Goal: Task Accomplishment & Management: Manage account settings

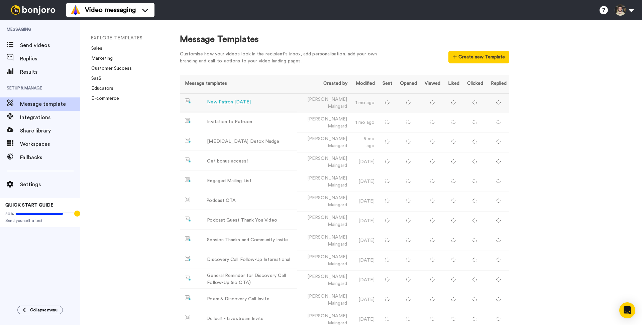
click at [238, 105] on div "New Patron [DATE]" at bounding box center [228, 102] width 43 height 7
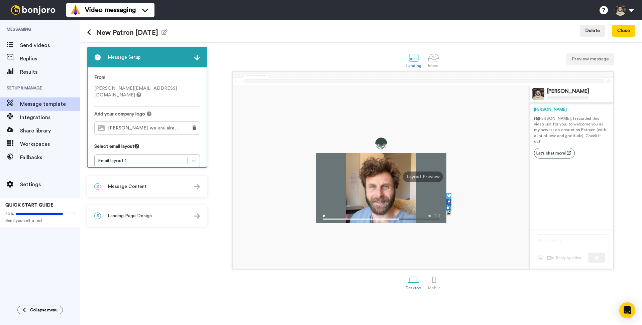
click at [145, 185] on div "2 Message Content" at bounding box center [147, 187] width 119 height 20
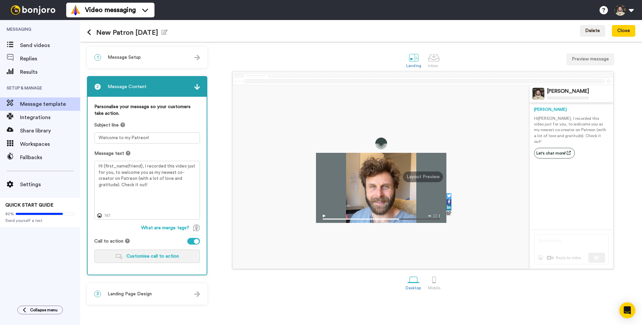
click at [146, 253] on button "Customise call to action" at bounding box center [147, 256] width 106 height 13
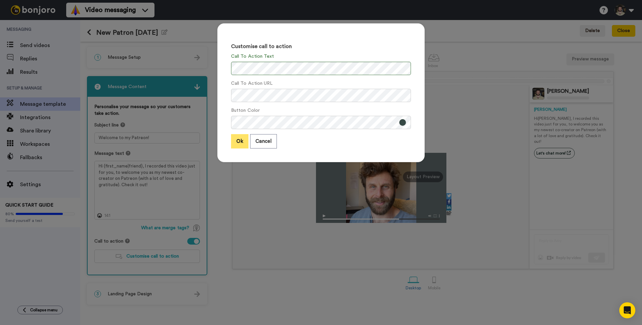
click at [235, 145] on button "Ok" at bounding box center [239, 141] width 17 height 14
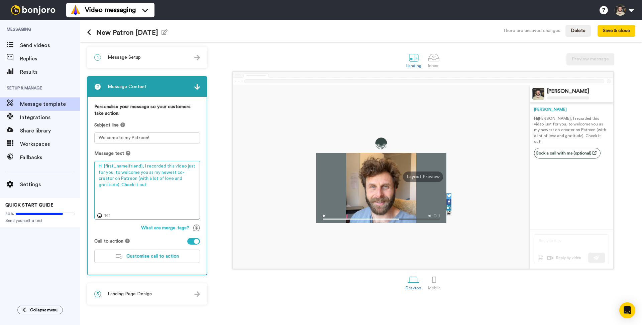
click at [183, 182] on textarea "Hi {first_name|friend}, I recorded this video just for you, to welcome you as m…" at bounding box center [147, 190] width 106 height 59
click at [103, 192] on textarea "Hi {first_name|friend}, I recorded this video just for you, to welcome you as m…" at bounding box center [147, 190] width 106 height 59
click at [145, 192] on textarea "Hi {first_name|friend}, I recorded this video just for you, to welcome you as m…" at bounding box center [147, 190] width 106 height 59
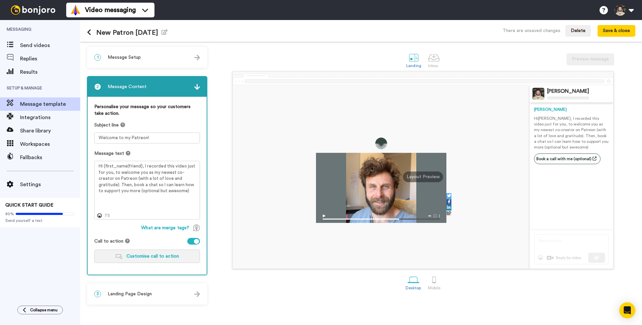
click at [147, 255] on span "Customise call to action" at bounding box center [152, 256] width 52 height 5
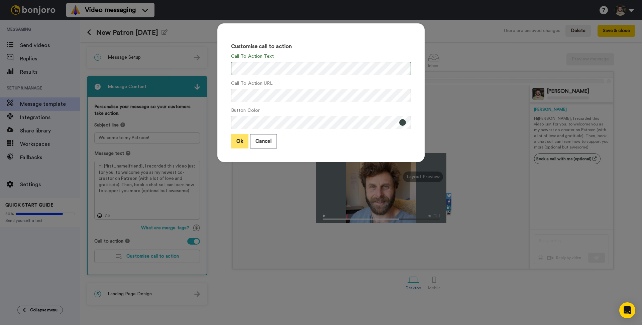
click at [234, 142] on button "Ok" at bounding box center [239, 141] width 17 height 14
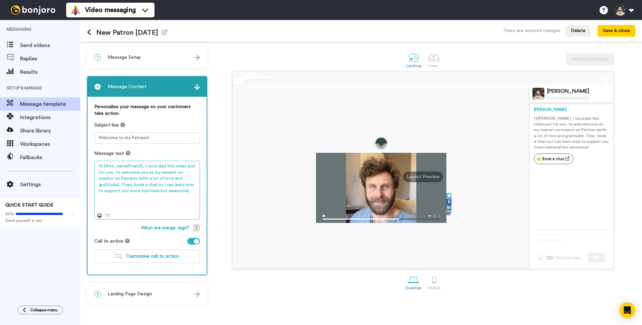
click at [185, 166] on textarea "Hi {first_name|friend}, I recorded this video just for you, to welcome you as m…" at bounding box center [147, 190] width 106 height 59
click at [138, 173] on textarea "Hi {first_name|friend}, I recorded this video just for you, to welcome you as m…" at bounding box center [147, 190] width 106 height 59
click at [173, 173] on textarea "Hi {first_name|friend}, I recorded this video just for you, to welcome you as m…" at bounding box center [147, 190] width 106 height 59
click at [131, 179] on textarea "Hi {first_name|friend}, I recorded this video just for you, to welcome you as m…" at bounding box center [147, 190] width 106 height 59
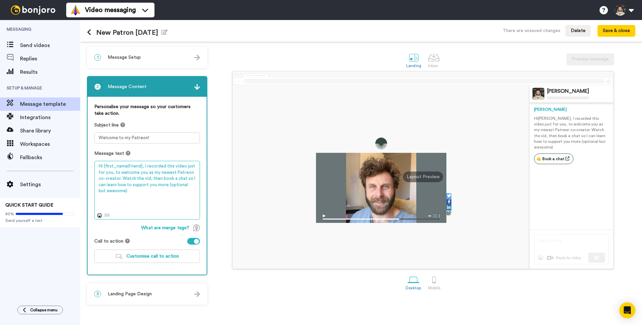
click at [135, 186] on textarea "Hi {first_name|friend}, I recorded this video just for you, to welcome you as m…" at bounding box center [147, 190] width 106 height 59
click at [135, 185] on textarea "Hi {first_name|friend}, I recorded this video just for you, to welcome you as m…" at bounding box center [147, 190] width 106 height 59
click at [135, 188] on textarea "Hi {first_name|friend}, I recorded this video just for you, to welcome you as m…" at bounding box center [147, 190] width 106 height 59
click at [108, 186] on textarea "Hi {first_name|friend}, I recorded this video just for you, to welcome you as m…" at bounding box center [147, 190] width 106 height 59
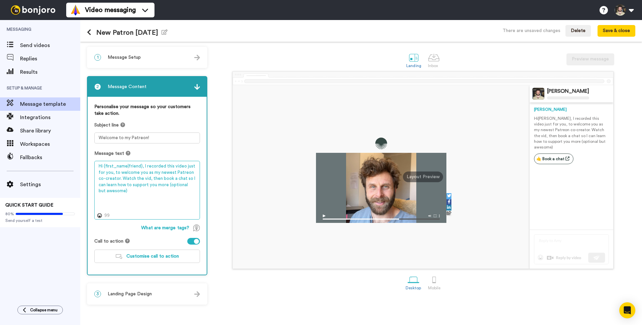
click at [140, 207] on textarea "Hi {first_name|friend}, I recorded this video just for you, to welcome you as m…" at bounding box center [147, 190] width 106 height 59
type textarea "Hi {first_name|friend}, I recorded this video just for you, to welcome you as m…"
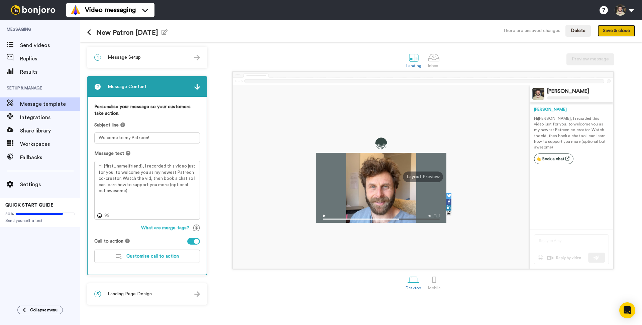
click at [621, 28] on button "Save & close" at bounding box center [616, 31] width 38 height 12
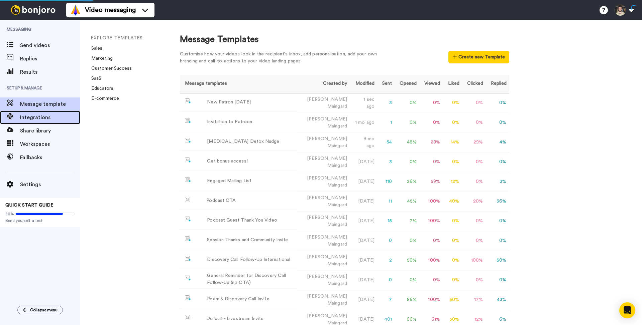
click at [33, 115] on span "Integrations" at bounding box center [50, 118] width 60 height 8
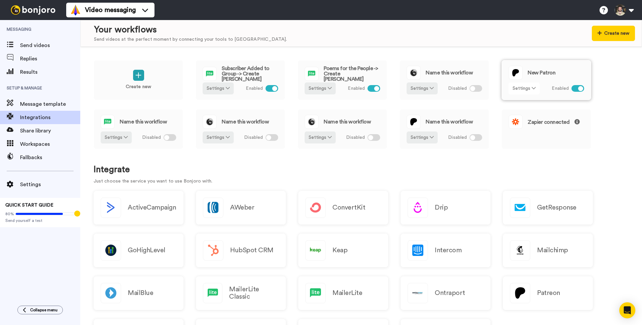
click at [526, 90] on button "Settings" at bounding box center [523, 89] width 31 height 12
click at [521, 102] on span "Edit" at bounding box center [518, 102] width 9 height 5
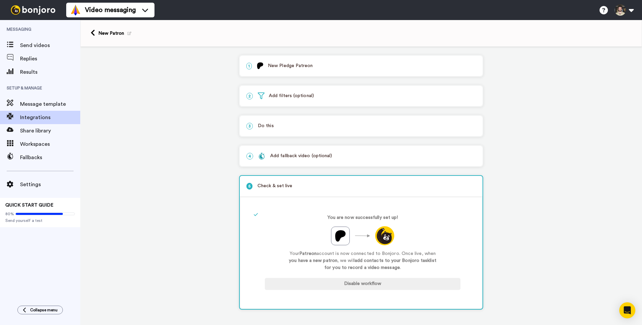
click at [285, 70] on div "1 New Pledge Patreon" at bounding box center [361, 66] width 243 height 20
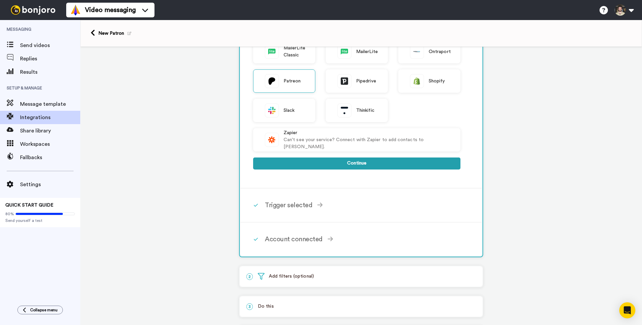
scroll to position [207, 0]
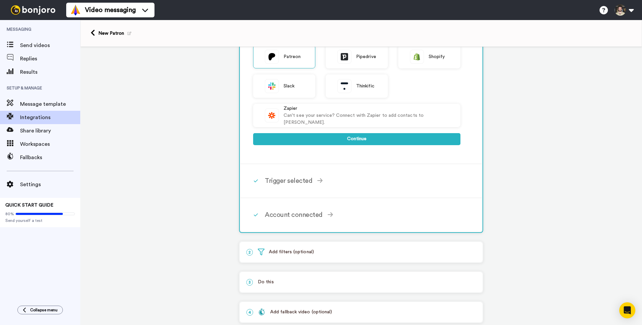
click at [337, 147] on div "ActiveCampaign AWeber Bonjoro ConvertKit Drip GetResponse GoHighLevel HubSpot C…" at bounding box center [356, 25] width 207 height 254
click at [338, 141] on button "Continue" at bounding box center [356, 139] width 207 height 12
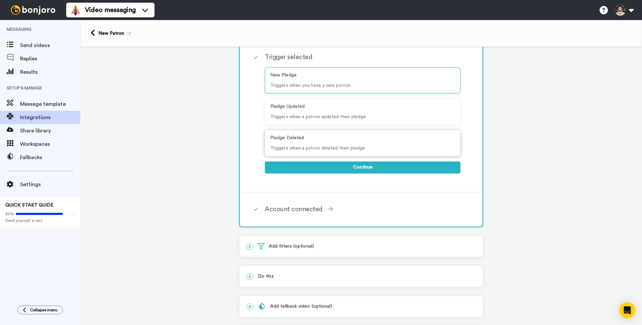
scroll to position [50, 0]
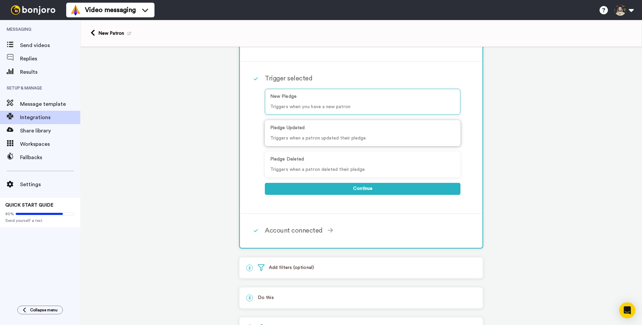
click at [309, 128] on p "Pledge Updated" at bounding box center [362, 128] width 185 height 7
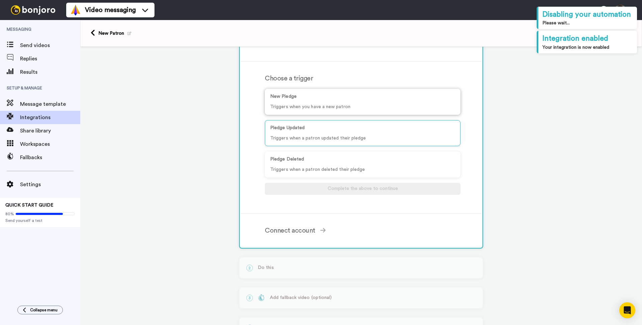
click at [314, 105] on p "Triggers when you have a new patron" at bounding box center [362, 107] width 185 height 7
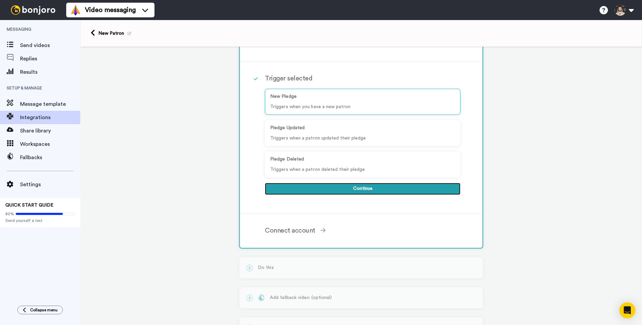
click at [328, 190] on button "Continue" at bounding box center [362, 189] width 195 height 12
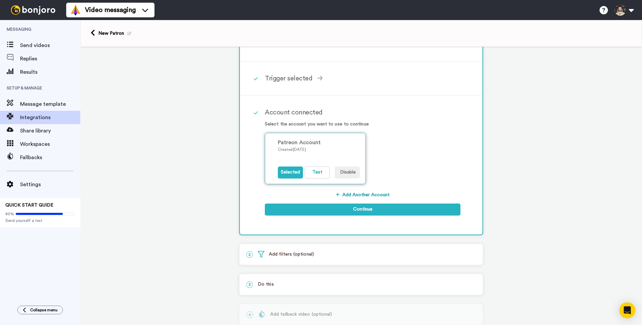
scroll to position [49, 0]
click at [325, 172] on button "Test" at bounding box center [316, 173] width 25 height 12
click at [290, 171] on button "Selected" at bounding box center [290, 173] width 25 height 12
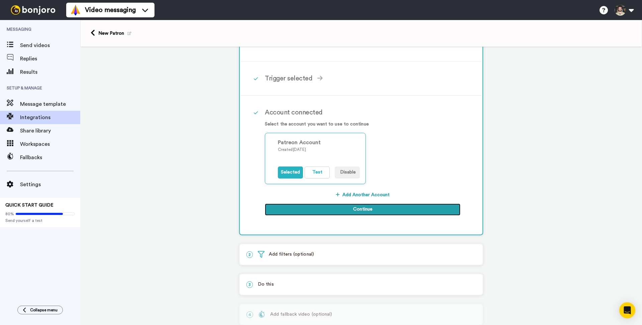
click at [329, 210] on button "Continue" at bounding box center [362, 210] width 195 height 12
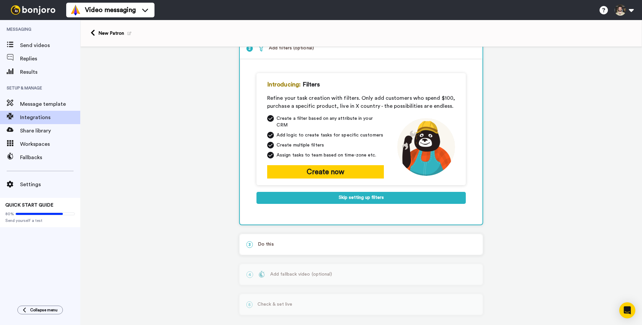
scroll to position [0, 0]
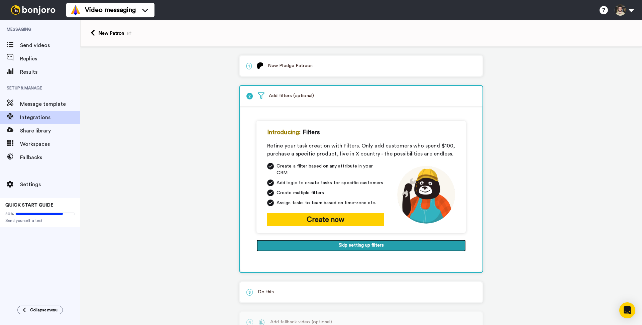
click at [326, 241] on button "Skip setting up filters" at bounding box center [360, 246] width 209 height 12
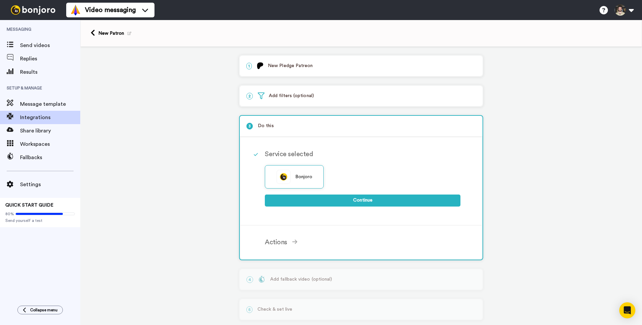
click at [327, 212] on div "Bonjoro Continue" at bounding box center [362, 189] width 195 height 48
click at [303, 180] on span "Bonjoro" at bounding box center [303, 177] width 17 height 7
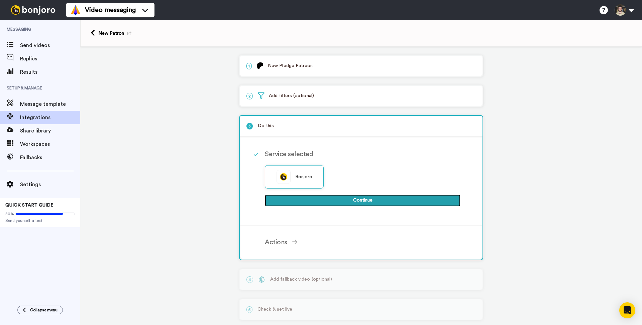
click at [323, 204] on button "Continue" at bounding box center [362, 201] width 195 height 12
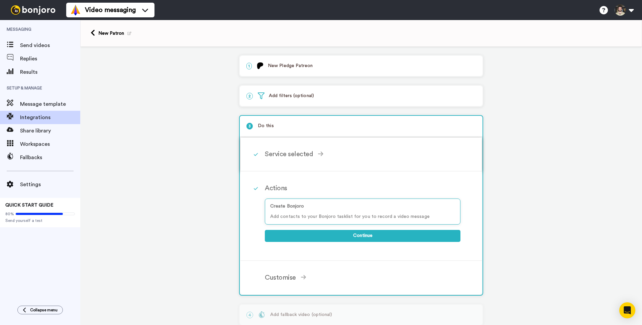
scroll to position [44, 0]
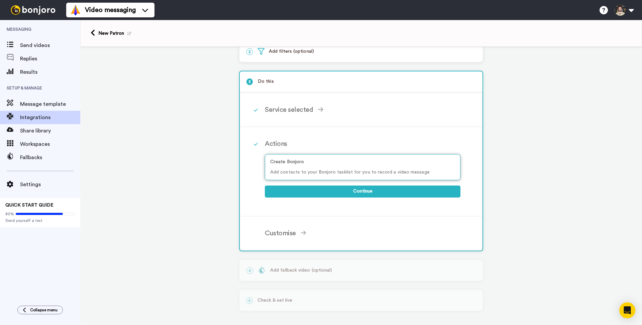
click at [340, 170] on p "Add contacts to your Bonjoro tasklist for you to record a video message" at bounding box center [362, 172] width 185 height 7
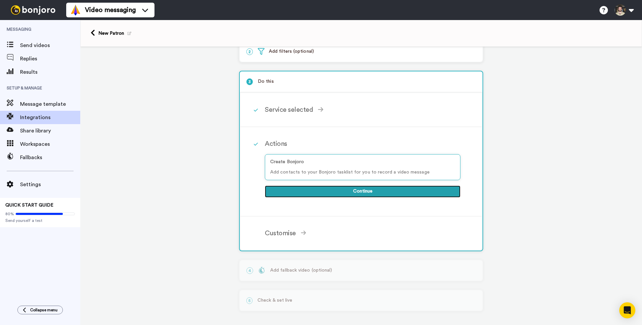
click at [343, 189] on button "Continue" at bounding box center [362, 192] width 195 height 12
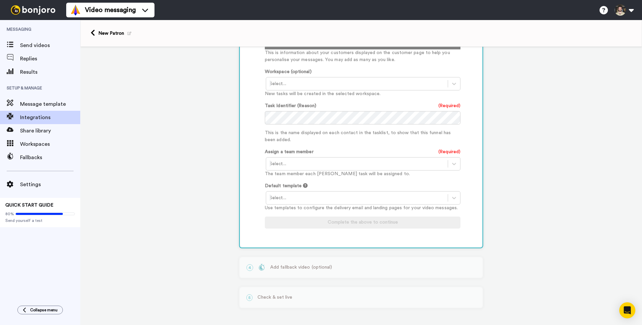
scroll to position [0, 0]
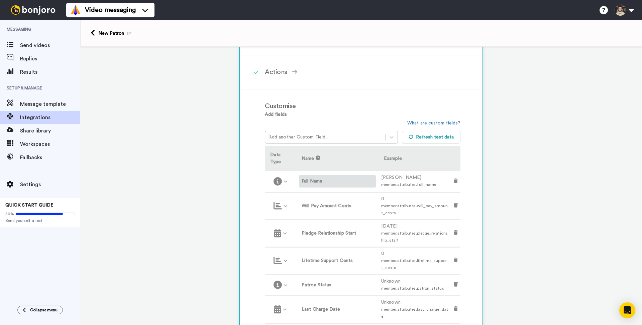
scroll to position [117, 0]
click at [422, 135] on button "Refresh test data" at bounding box center [431, 137] width 59 height 13
click at [427, 139] on button "Refresh test data" at bounding box center [431, 137] width 59 height 13
click at [343, 135] on div at bounding box center [324, 137] width 113 height 8
click at [215, 146] on div "1 New Pledge Patreon Service selected ActiveCampaign AWeber Bonjoro ConvertKit …" at bounding box center [360, 266] width 561 height 672
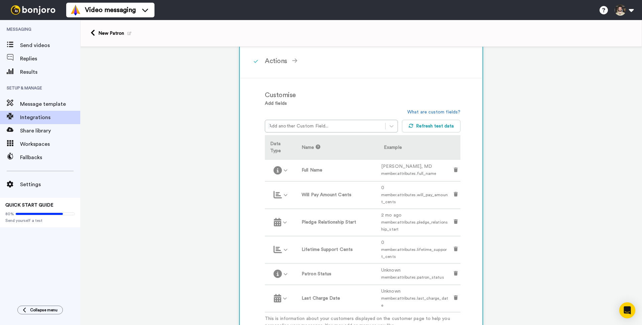
scroll to position [146, 0]
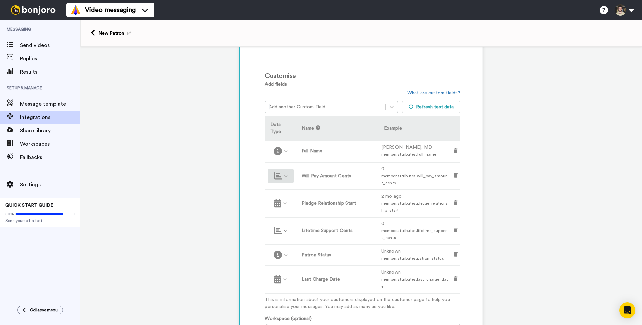
click at [278, 174] on icon at bounding box center [277, 176] width 8 height 8
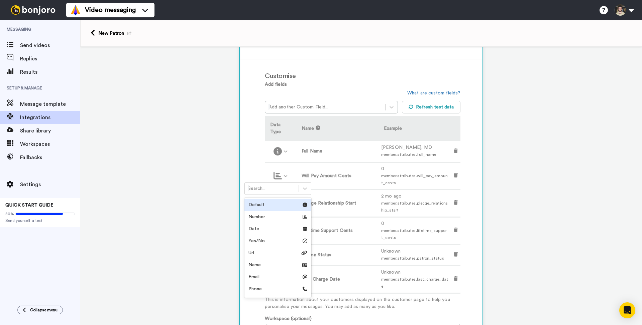
click at [168, 165] on div "1 New Pledge Patreon Service selected ActiveCampaign AWeber Bonjoro ConvertKit …" at bounding box center [360, 236] width 561 height 672
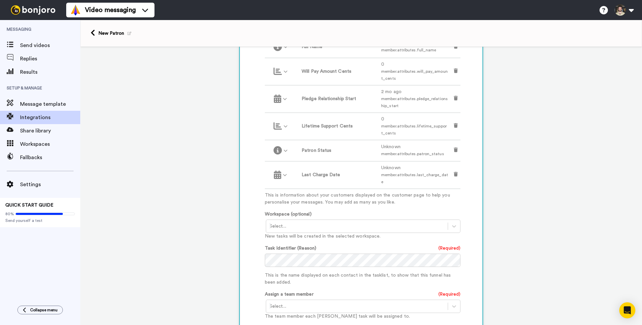
scroll to position [267, 0]
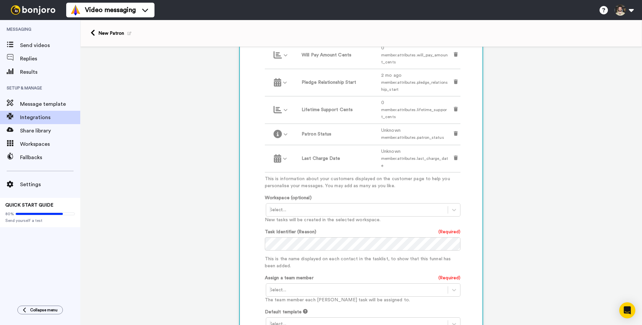
click at [341, 217] on p "New tasks will be created in the selected workspace." at bounding box center [362, 220] width 195 height 7
click at [346, 206] on div at bounding box center [356, 210] width 175 height 8
click at [189, 213] on div "1 New Pledge Patreon Service selected ActiveCampaign AWeber Bonjoro ConvertKit …" at bounding box center [360, 115] width 561 height 672
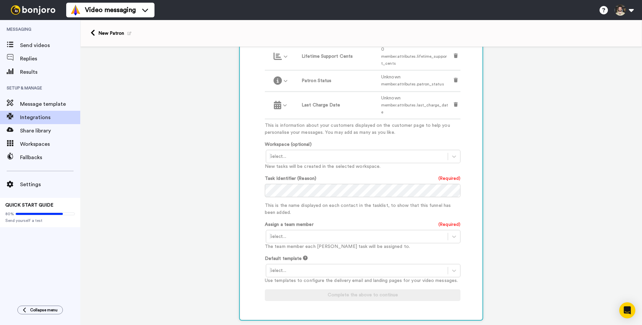
scroll to position [346, 0]
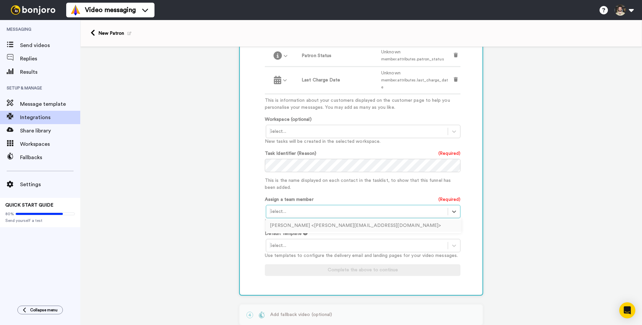
click at [332, 206] on div "Select..." at bounding box center [356, 211] width 181 height 11
click at [321, 220] on div "[PERSON_NAME] <[PERSON_NAME][EMAIL_ADDRESS][DOMAIN_NAME]>" at bounding box center [363, 226] width 195 height 12
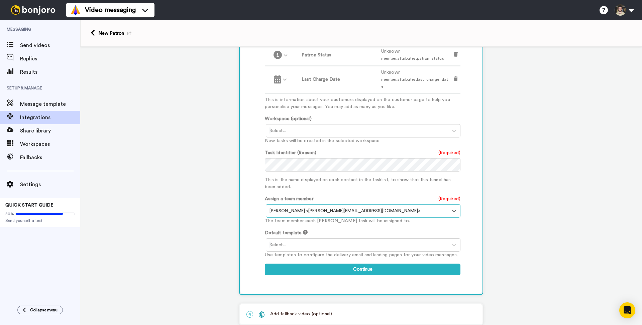
scroll to position [386, 0]
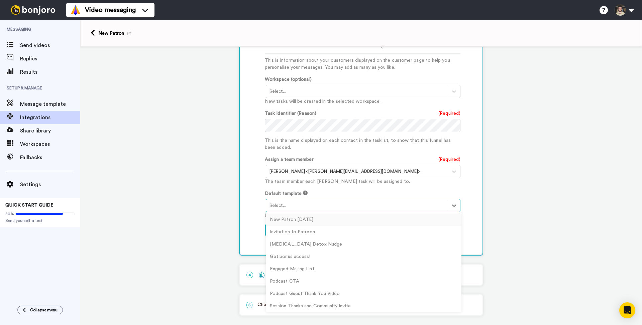
click at [316, 202] on div at bounding box center [356, 206] width 175 height 8
click at [311, 214] on div "New Patron [DATE]" at bounding box center [363, 220] width 195 height 12
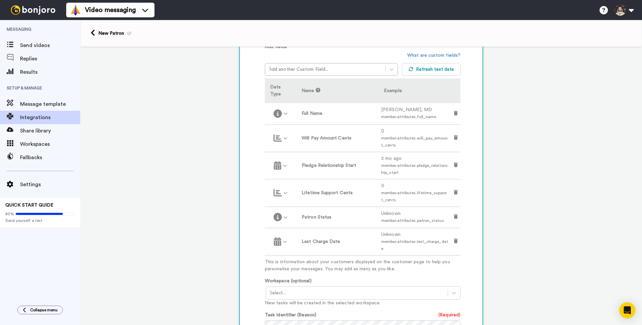
scroll to position [162, 0]
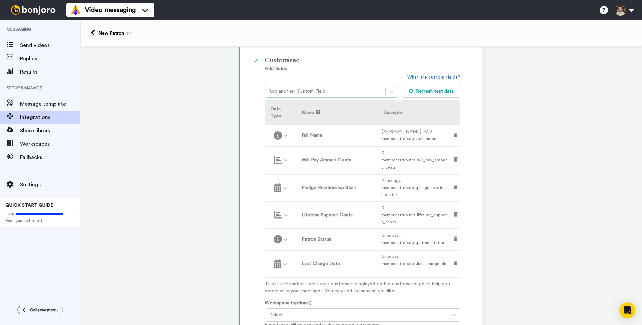
click at [335, 89] on div "Add another Custom Field..." at bounding box center [325, 91] width 120 height 11
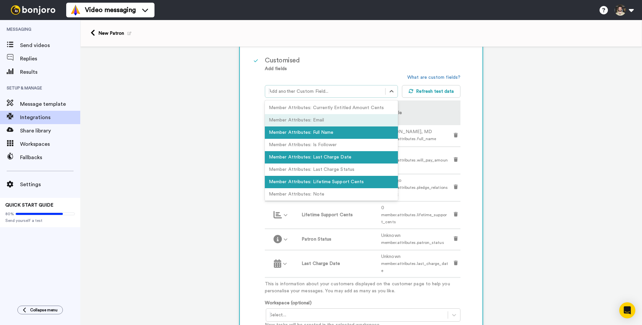
click at [304, 127] on div "Member Attributes: Email" at bounding box center [331, 120] width 133 height 12
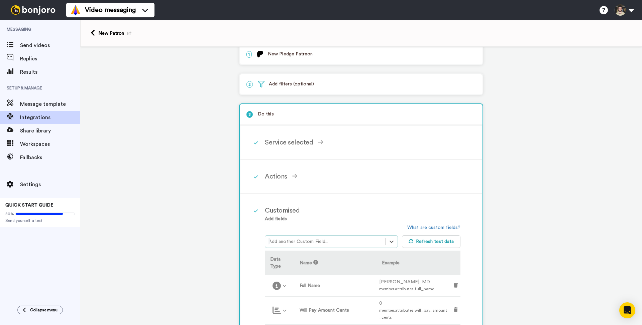
scroll to position [45, 0]
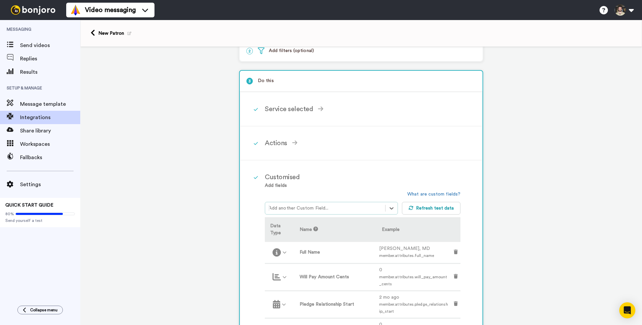
click at [323, 219] on th "Name" at bounding box center [335, 230] width 82 height 25
click at [326, 207] on div at bounding box center [324, 208] width 113 height 8
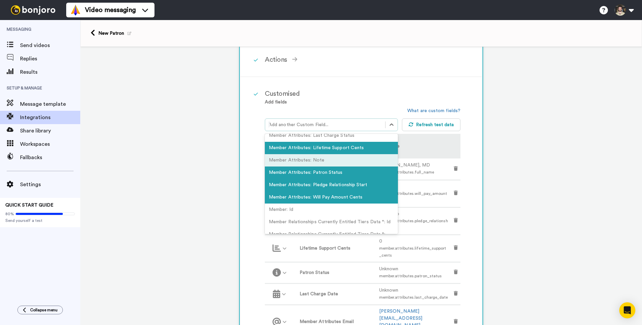
scroll to position [95, 0]
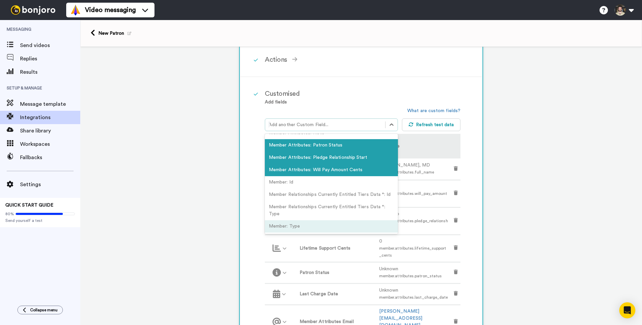
click at [304, 228] on div "Member: Type" at bounding box center [331, 227] width 133 height 12
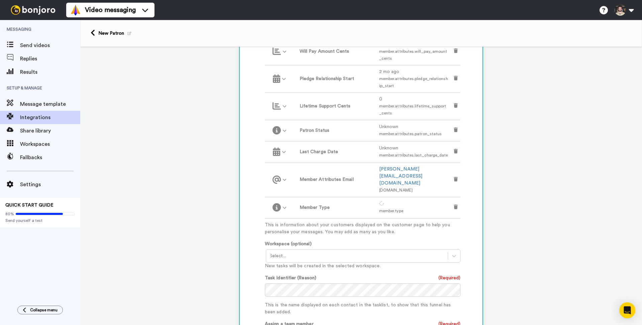
scroll to position [275, 0]
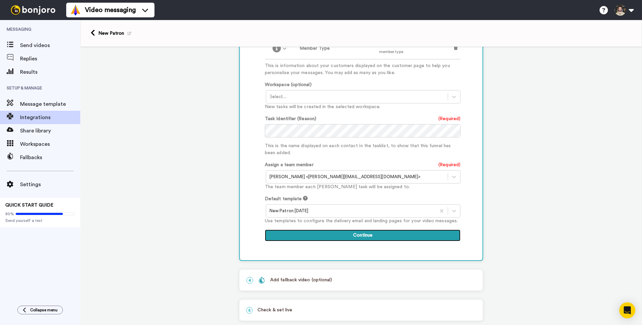
click at [338, 230] on button "Continue" at bounding box center [362, 236] width 195 height 12
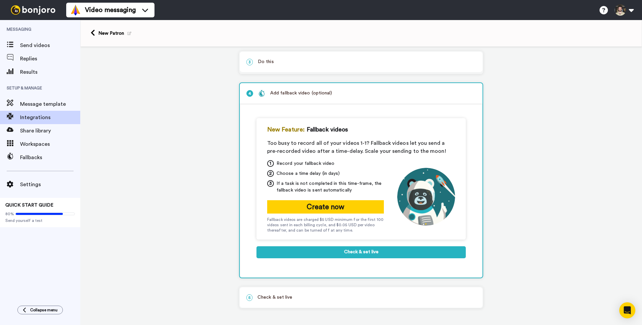
scroll to position [66, 0]
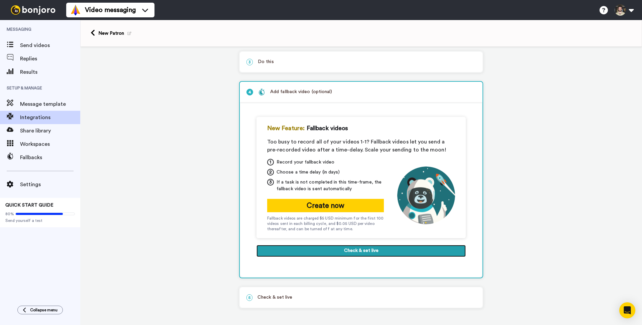
click at [342, 252] on button "Check & set live" at bounding box center [360, 251] width 209 height 12
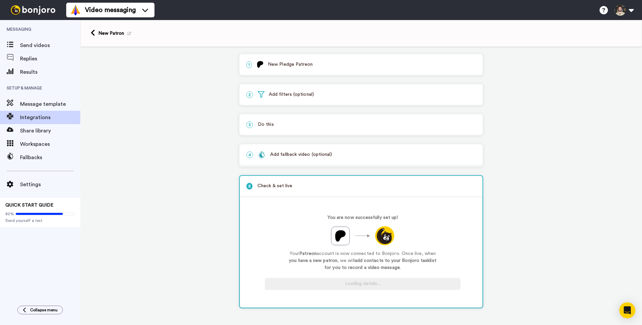
scroll to position [3, 0]
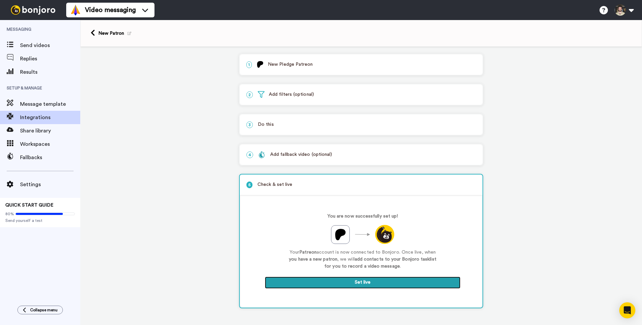
click at [354, 281] on button "Set live" at bounding box center [362, 283] width 195 height 12
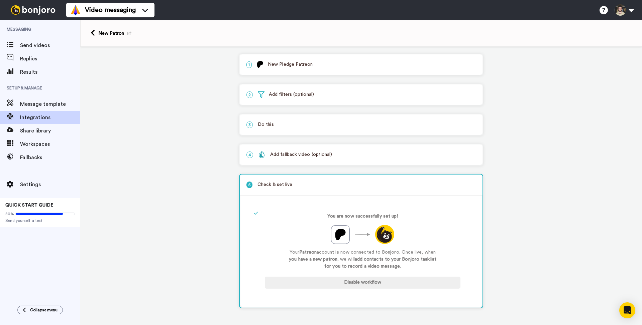
scroll to position [0, 0]
click at [98, 36] on div "New Patron" at bounding box center [114, 33] width 33 height 7
click at [96, 34] on link at bounding box center [95, 33] width 8 height 8
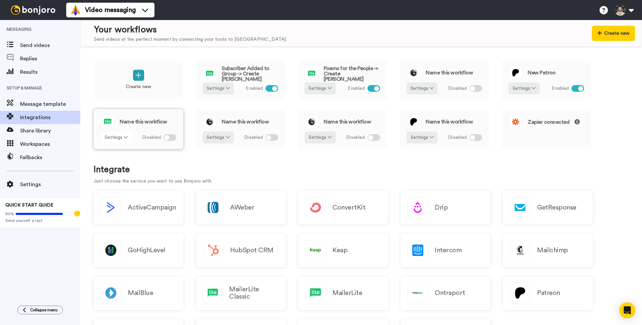
click at [124, 135] on icon at bounding box center [126, 137] width 4 height 5
click at [125, 173] on span "Remove" at bounding box center [117, 175] width 20 height 5
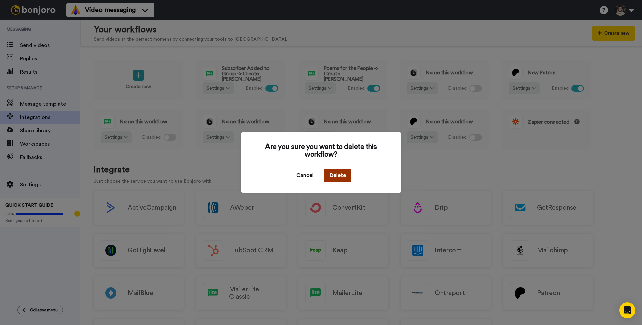
click at [331, 175] on button "Delete" at bounding box center [337, 175] width 27 height 13
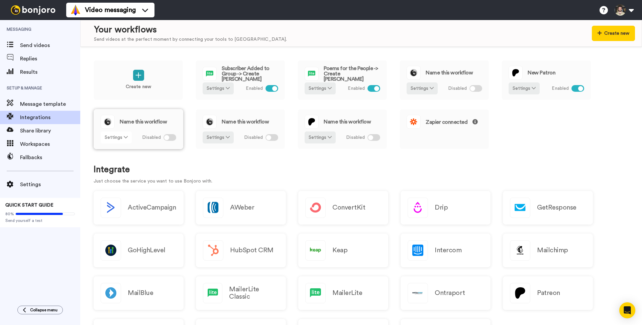
click at [116, 138] on button "Settings" at bounding box center [116, 138] width 31 height 12
click at [117, 173] on span "Remove" at bounding box center [117, 175] width 20 height 5
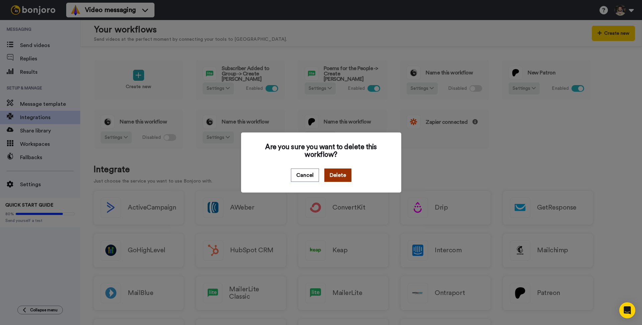
click at [339, 175] on button "Delete" at bounding box center [337, 175] width 27 height 13
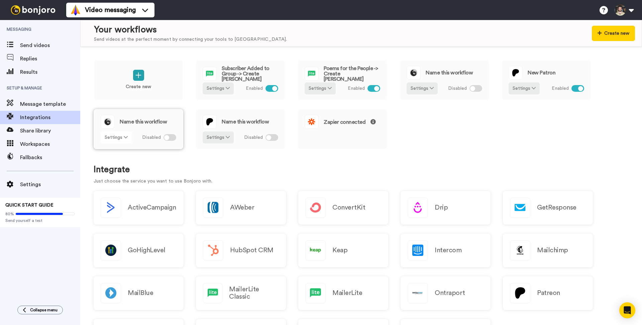
click at [121, 138] on button "Settings" at bounding box center [116, 138] width 31 height 12
click at [114, 177] on span "Remove" at bounding box center [117, 175] width 20 height 5
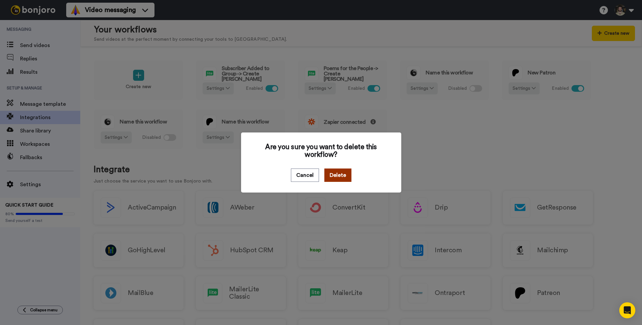
click at [324, 177] on button "Delete" at bounding box center [337, 175] width 27 height 13
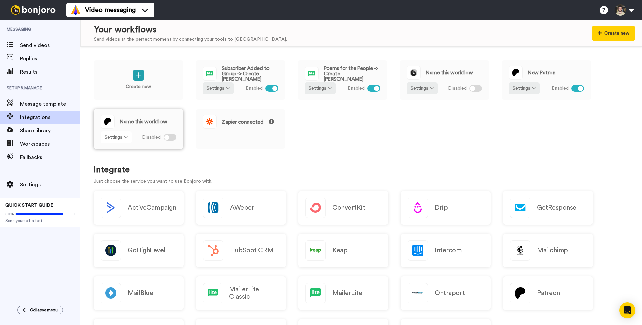
click at [115, 139] on button "Settings" at bounding box center [116, 138] width 31 height 12
click at [110, 177] on span "Remove" at bounding box center [117, 175] width 20 height 5
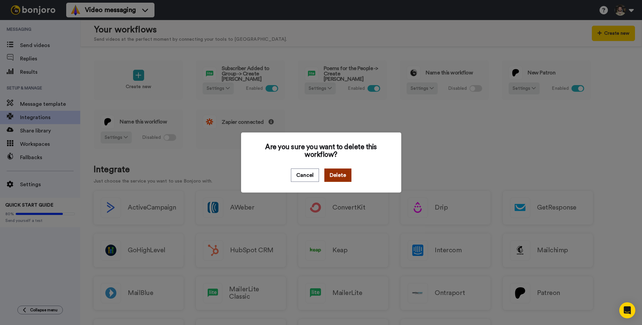
click at [337, 177] on button "Delete" at bounding box center [337, 175] width 27 height 13
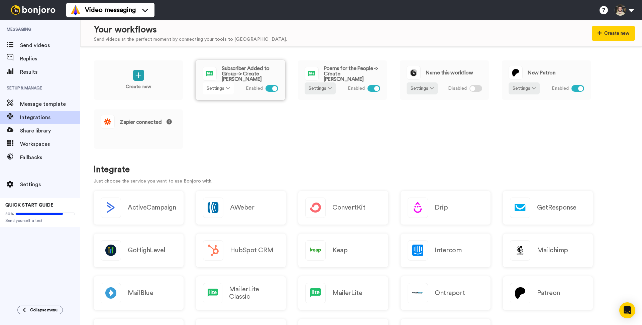
click at [224, 88] on button "Settings" at bounding box center [217, 89] width 31 height 12
click at [420, 89] on button "Settings" at bounding box center [421, 89] width 31 height 12
click at [419, 127] on span "Remove" at bounding box center [422, 126] width 20 height 5
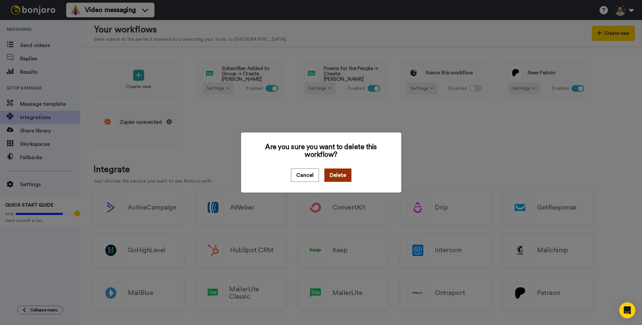
click at [344, 172] on button "Delete" at bounding box center [337, 175] width 27 height 13
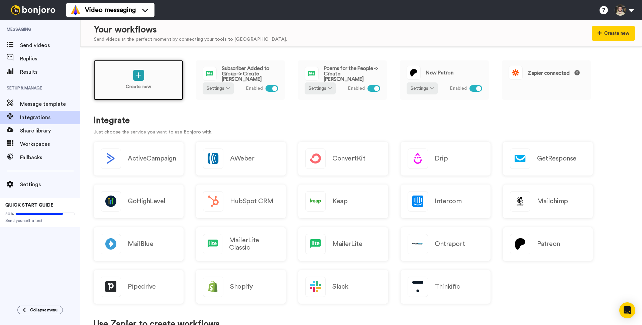
click at [121, 79] on div "Create new" at bounding box center [139, 80] width 90 height 40
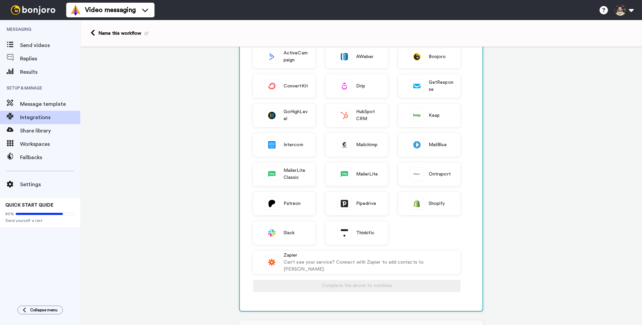
scroll to position [76, 0]
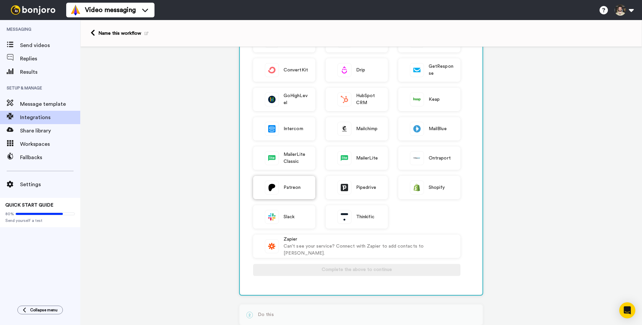
click at [295, 190] on span "Patreon" at bounding box center [291, 187] width 17 height 7
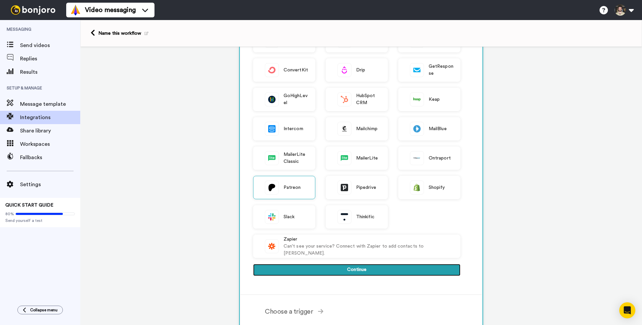
click at [340, 274] on button "Continue" at bounding box center [356, 270] width 207 height 12
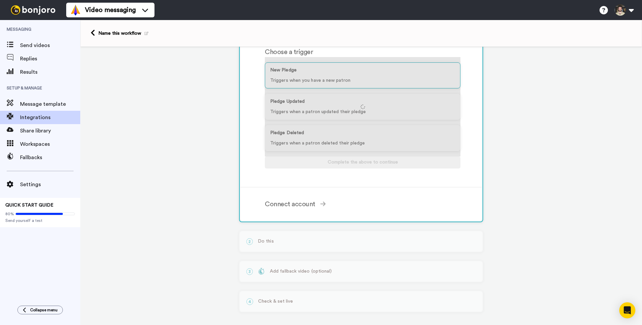
scroll to position [69, 0]
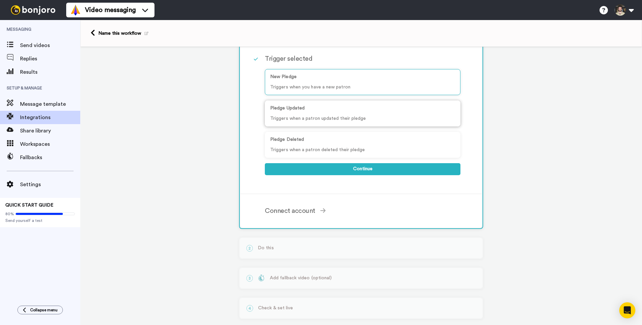
click at [319, 121] on p "Triggers when a patron updated their pledge" at bounding box center [362, 118] width 185 height 7
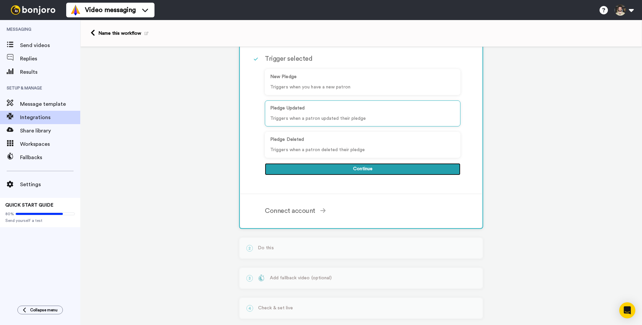
click at [347, 170] on button "Continue" at bounding box center [362, 169] width 195 height 12
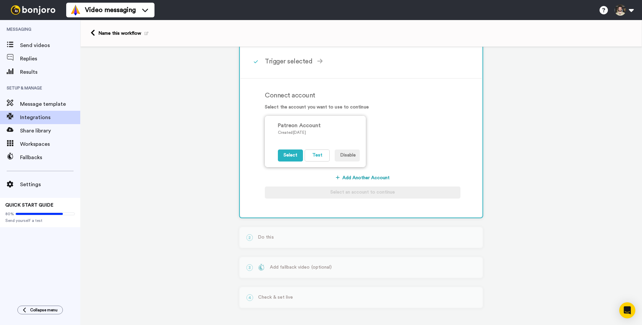
scroll to position [68, 0]
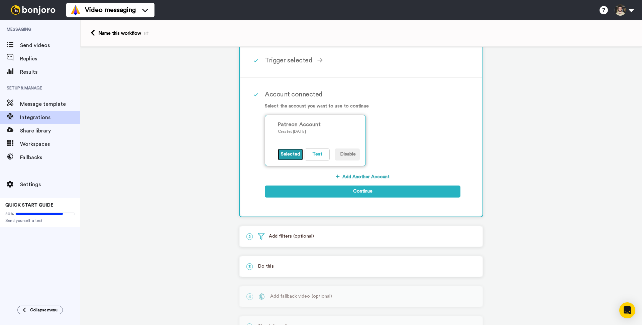
click at [288, 155] on button "Selected" at bounding box center [290, 155] width 25 height 12
click at [314, 157] on button "Test" at bounding box center [316, 155] width 25 height 12
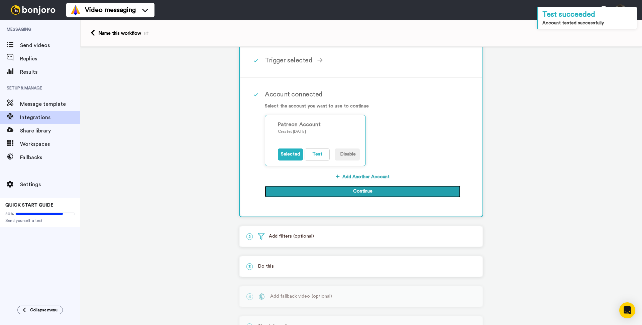
click at [329, 191] on button "Continue" at bounding box center [362, 192] width 195 height 12
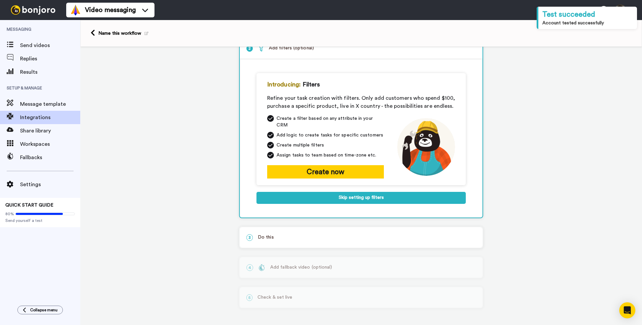
scroll to position [37, 0]
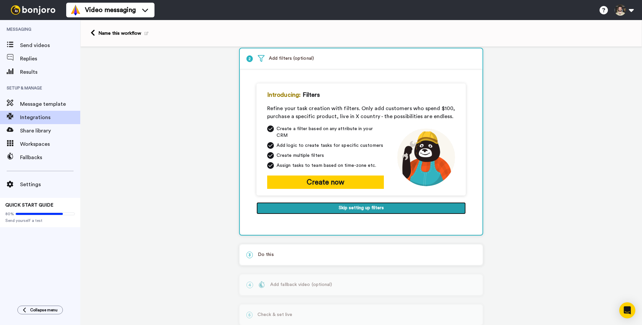
click at [332, 202] on button "Skip setting up filters" at bounding box center [360, 208] width 209 height 12
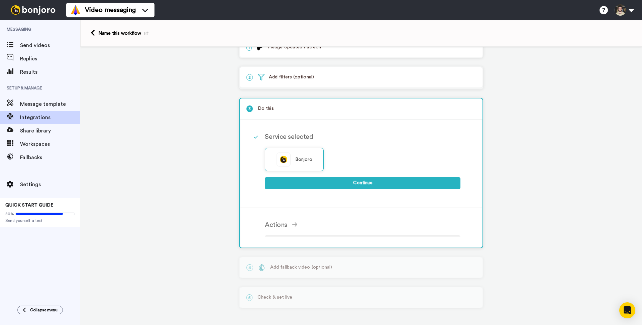
scroll to position [14, 0]
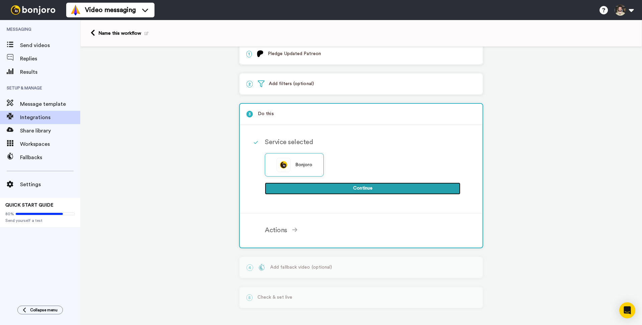
click at [329, 190] on button "Continue" at bounding box center [362, 189] width 195 height 12
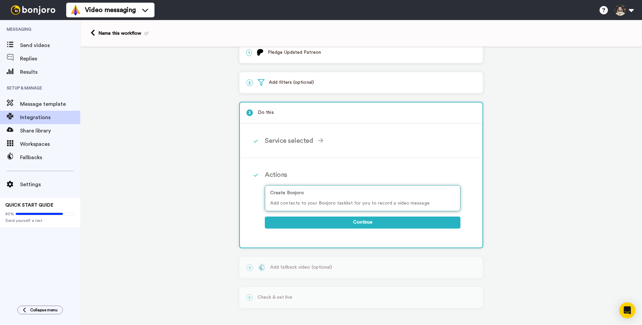
scroll to position [15, 0]
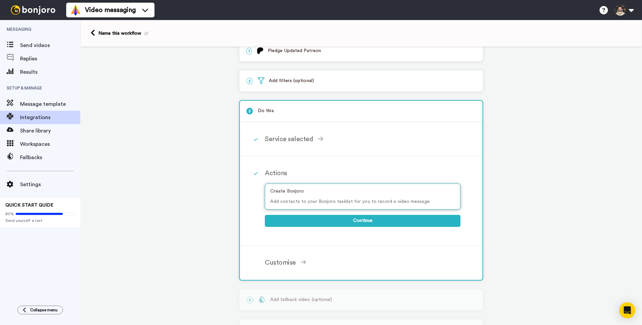
click at [329, 198] on div "Create Bonjoro Add contacts to your Bonjoro tasklist for you to record a video …" at bounding box center [362, 197] width 195 height 26
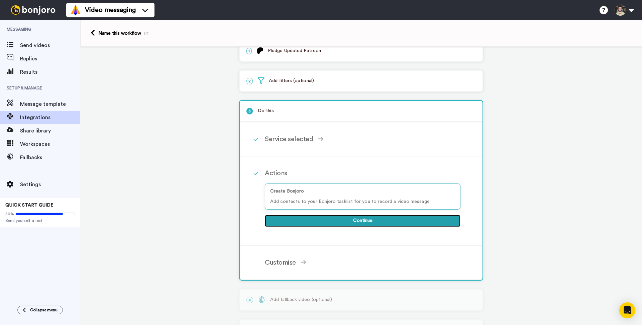
click at [337, 220] on button "Continue" at bounding box center [362, 221] width 195 height 12
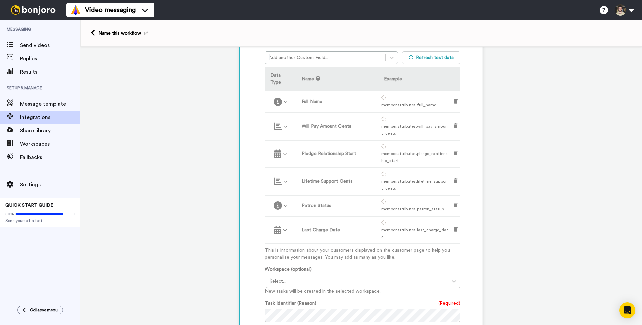
scroll to position [135, 0]
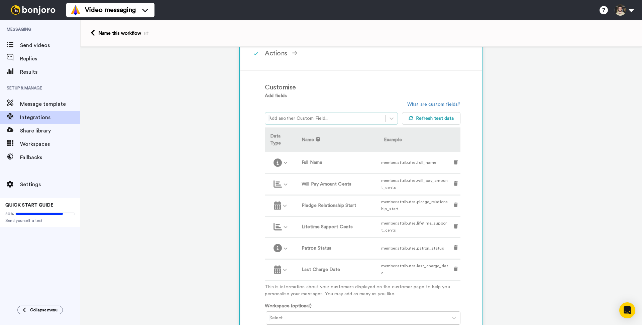
click at [352, 119] on div at bounding box center [324, 119] width 113 height 8
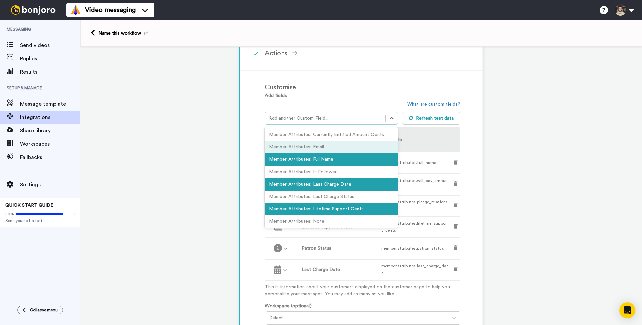
click at [315, 150] on div "Member Attributes: Email" at bounding box center [331, 147] width 133 height 12
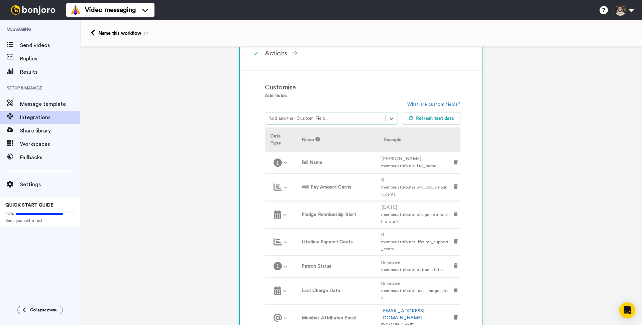
click at [341, 120] on div at bounding box center [324, 119] width 113 height 8
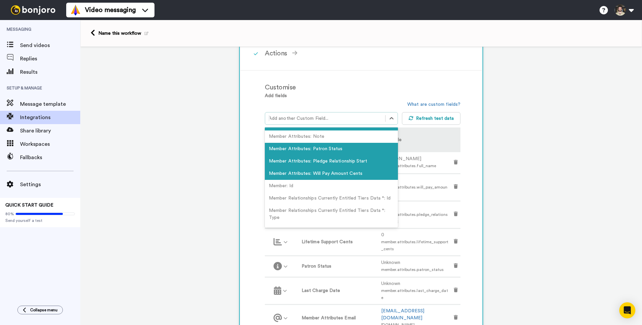
scroll to position [95, 0]
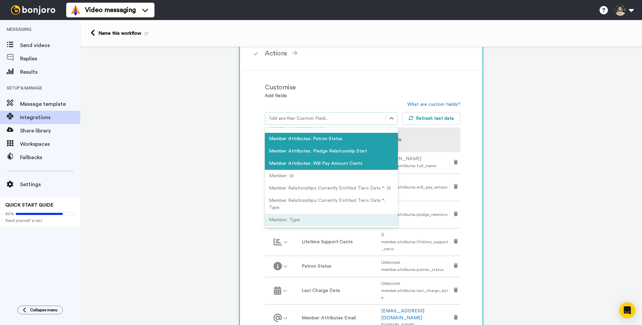
click at [310, 221] on div "Member: Type" at bounding box center [331, 220] width 133 height 12
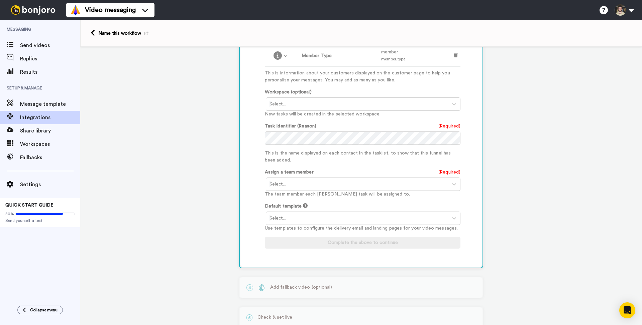
scroll to position [423, 0]
click at [302, 180] on div at bounding box center [356, 184] width 175 height 8
click at [302, 192] on div "[PERSON_NAME] <[PERSON_NAME][EMAIL_ADDRESS][DOMAIN_NAME]>" at bounding box center [363, 198] width 195 height 12
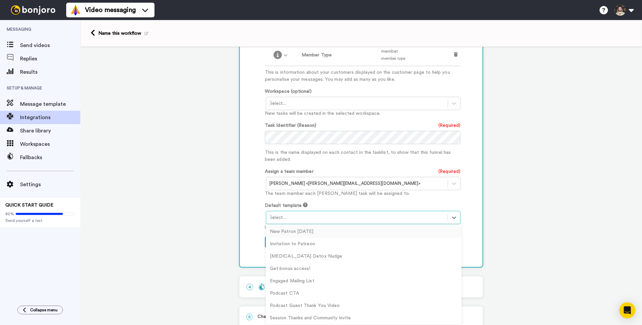
click at [325, 214] on div at bounding box center [356, 218] width 175 height 8
click at [320, 226] on div "New Patron [DATE]" at bounding box center [363, 232] width 195 height 12
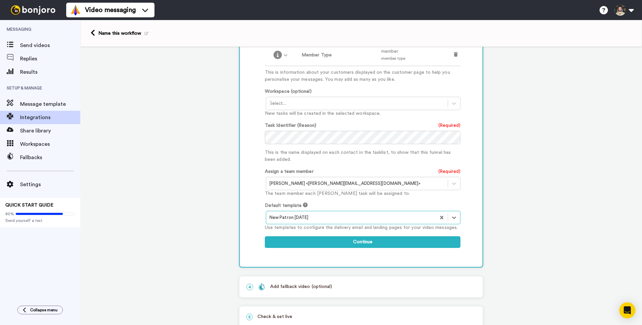
click at [324, 214] on div at bounding box center [350, 218] width 163 height 8
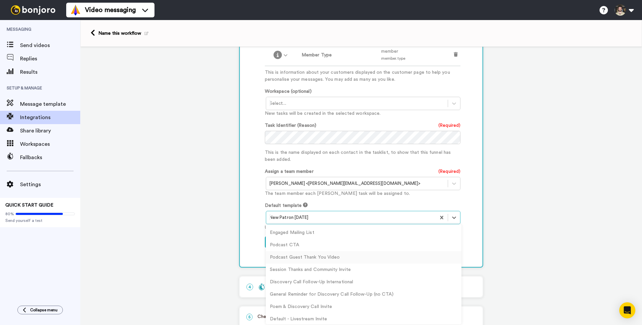
scroll to position [88, 0]
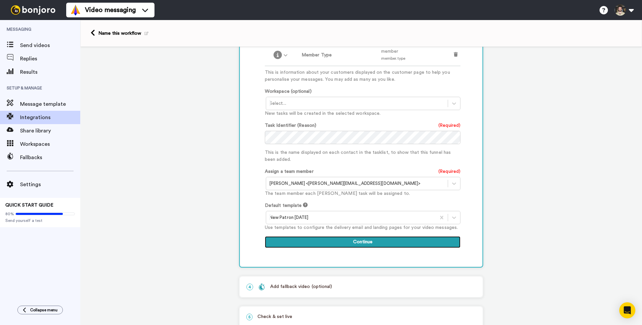
click at [339, 237] on button "Continue" at bounding box center [362, 243] width 195 height 12
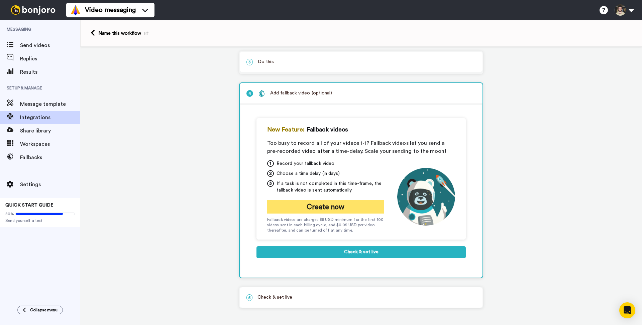
scroll to position [66, 0]
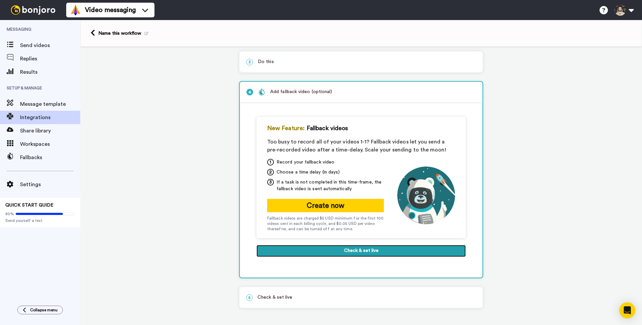
click at [344, 253] on button "Check & set live" at bounding box center [360, 251] width 209 height 12
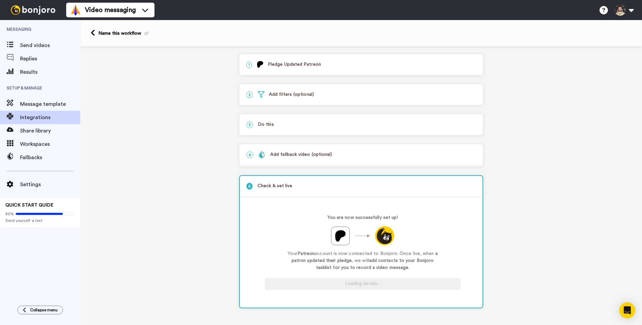
scroll to position [3, 0]
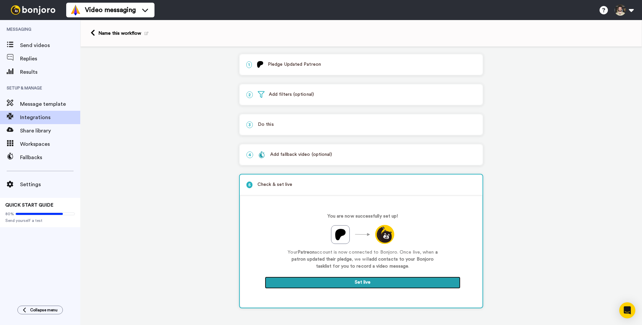
click at [342, 280] on button "Set live" at bounding box center [362, 283] width 195 height 12
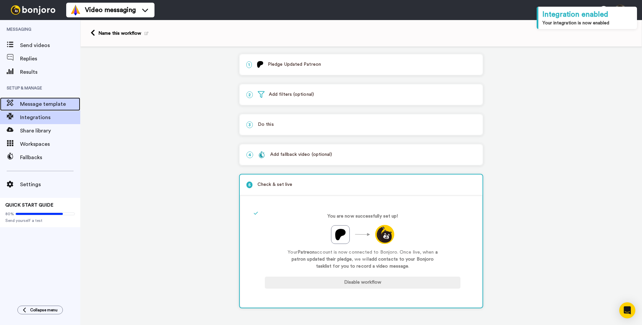
click at [37, 107] on span "Message template" at bounding box center [50, 104] width 60 height 8
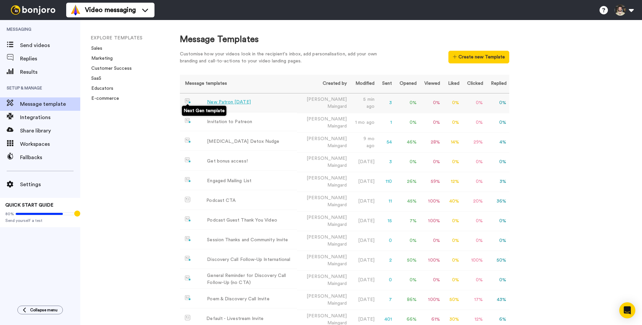
click at [190, 102] on img at bounding box center [188, 101] width 6 height 5
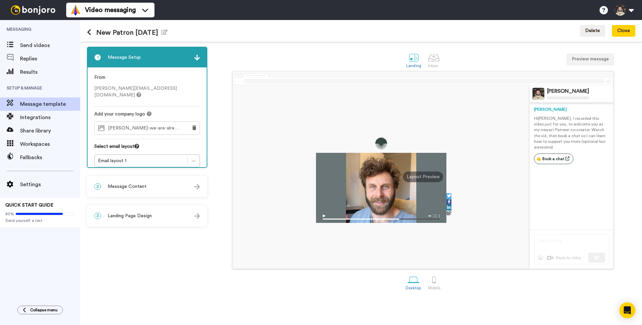
click at [140, 184] on span "Message Content" at bounding box center [127, 186] width 39 height 7
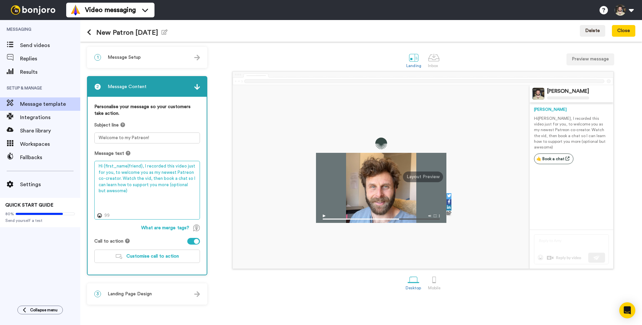
click at [147, 176] on textarea "Hi {first_name|friend}, I recorded this video just for you, to welcome you as m…" at bounding box center [147, 190] width 106 height 59
click at [89, 34] on icon at bounding box center [89, 32] width 4 height 7
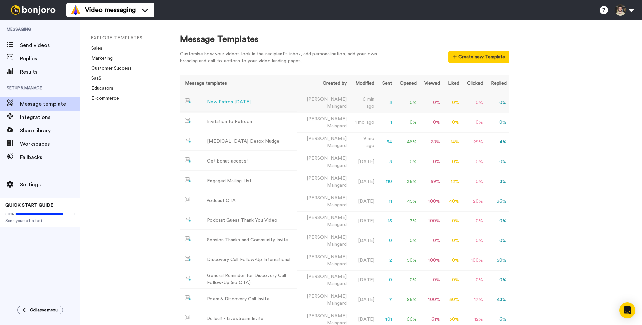
click at [228, 104] on div "New Patron [DATE]" at bounding box center [228, 102] width 43 height 7
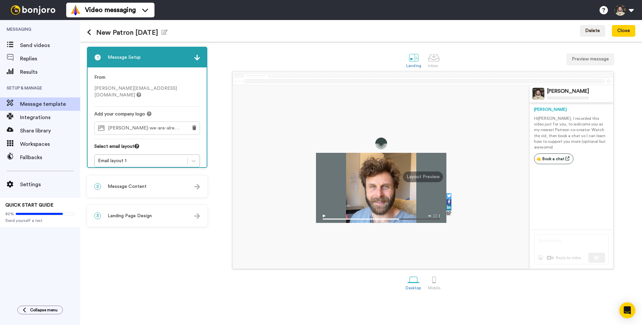
click at [118, 188] on span "Message Content" at bounding box center [127, 186] width 39 height 7
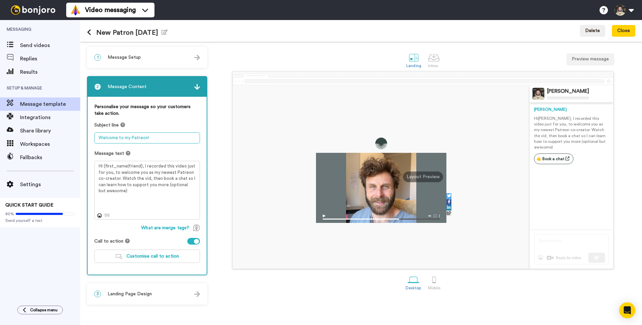
click at [106, 141] on textarea "Welcome to my Patreon!" at bounding box center [147, 138] width 106 height 11
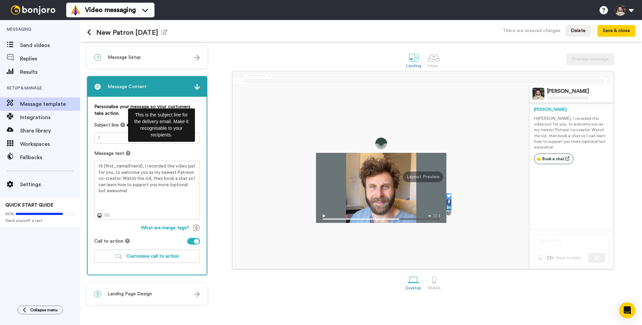
click at [123, 125] on icon at bounding box center [122, 125] width 5 height 5
click at [112, 139] on textarea "I" at bounding box center [147, 138] width 106 height 11
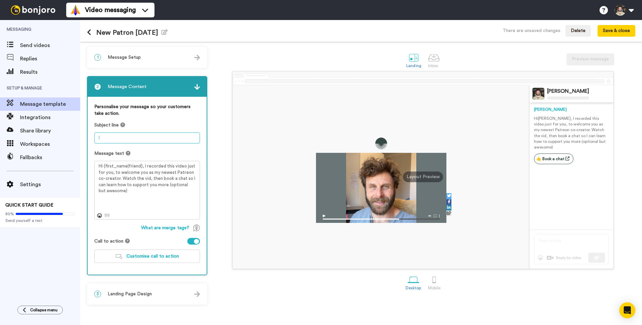
click at [112, 139] on textarea "I" at bounding box center [147, 138] width 106 height 11
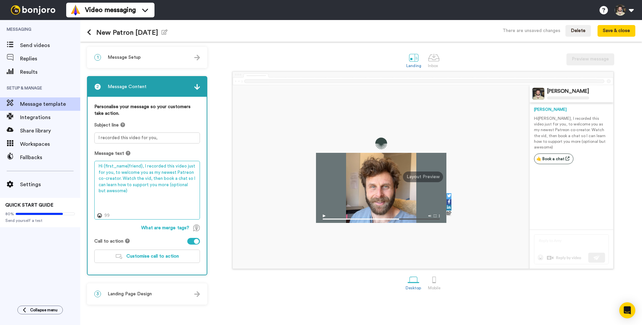
click at [104, 166] on textarea "Hi {first_name|friend}, I recorded this video just for you, to welcome you as m…" at bounding box center [147, 190] width 106 height 59
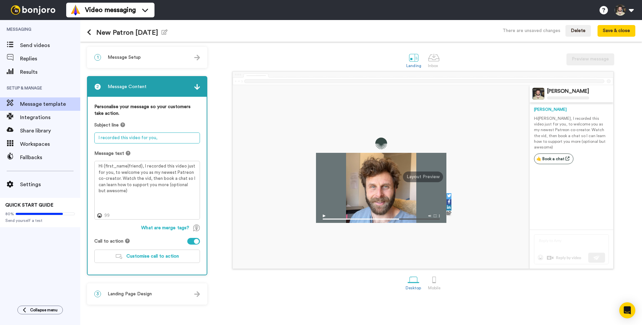
click at [133, 140] on textarea "I recorded this video for you," at bounding box center [147, 138] width 106 height 11
click at [164, 138] on textarea "I recorded this video for you," at bounding box center [147, 138] width 106 height 11
type textarea "I recorded this video for you"
click at [148, 130] on div "Subject line I recorded this video for you" at bounding box center [147, 133] width 106 height 22
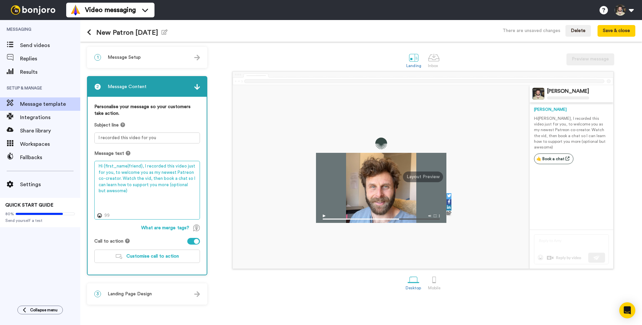
click at [161, 174] on textarea "Hi {first_name|friend}, I recorded this video just for you, to welcome you as m…" at bounding box center [147, 190] width 106 height 59
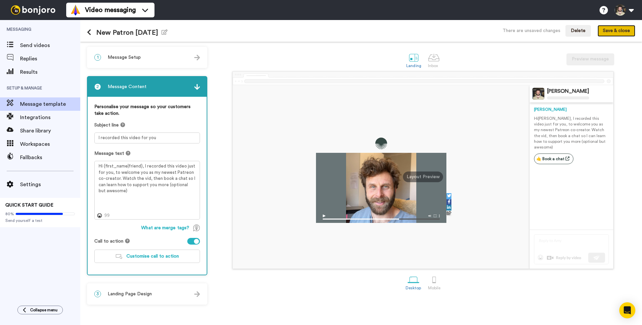
click at [601, 35] on button "Save & close" at bounding box center [616, 31] width 38 height 12
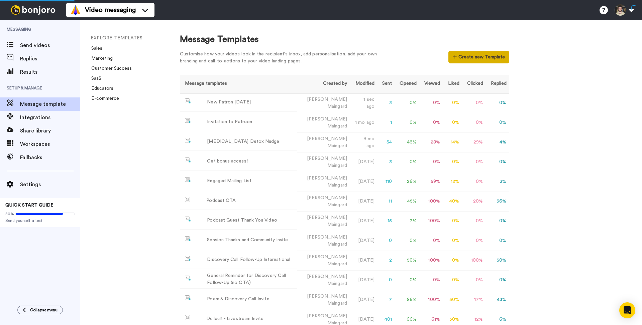
click at [468, 56] on button "Create new Template" at bounding box center [478, 57] width 60 height 13
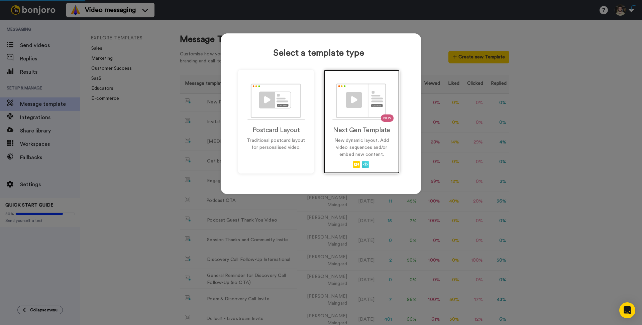
click at [360, 112] on img at bounding box center [361, 102] width 59 height 36
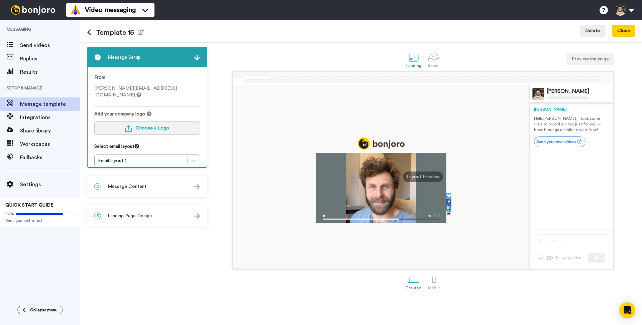
click at [140, 126] on span "Choose a Logo" at bounding box center [152, 128] width 33 height 5
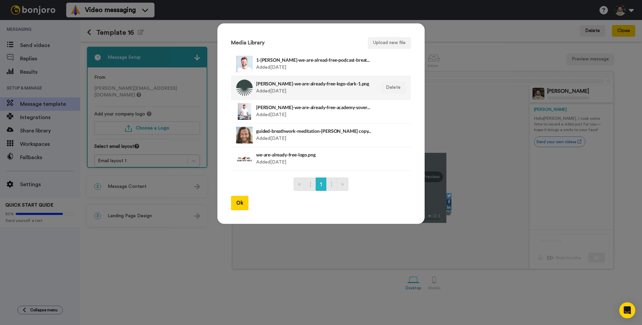
click at [279, 84] on h4 "[PERSON_NAME]-we-are-already-free-logo-dark-1.png" at bounding box center [313, 83] width 115 height 5
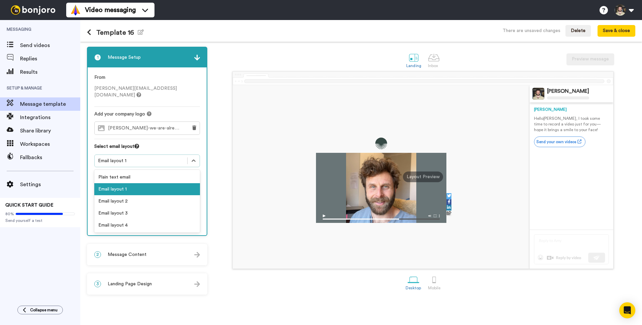
click at [118, 158] on div "Email layout 1" at bounding box center [141, 161] width 86 height 7
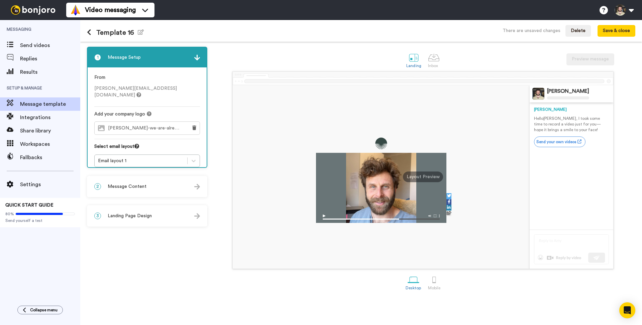
click at [125, 184] on span "Message Content" at bounding box center [127, 186] width 39 height 7
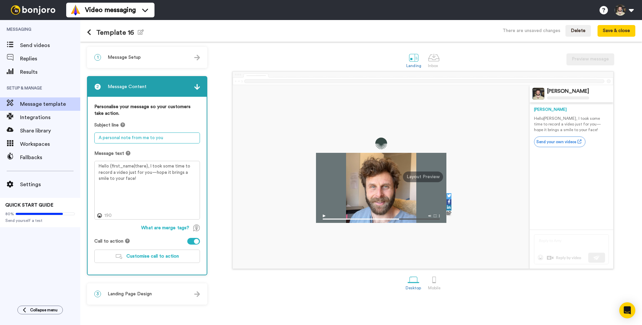
click at [124, 138] on textarea "A personal note from me to you" at bounding box center [147, 138] width 106 height 11
click at [148, 178] on textarea "Hello {first_name|there}, I took some time to record a video just for you—hope …" at bounding box center [147, 190] width 106 height 59
click at [139, 173] on textarea "Hi {first_name|friend}, I took some time to record a video just for you - hope …" at bounding box center [147, 190] width 106 height 59
click at [142, 176] on textarea "Hi {first_name|friend}, I took some time to record a video just for you - hope …" at bounding box center [147, 190] width 106 height 59
click at [194, 241] on div at bounding box center [196, 241] width 5 height 5
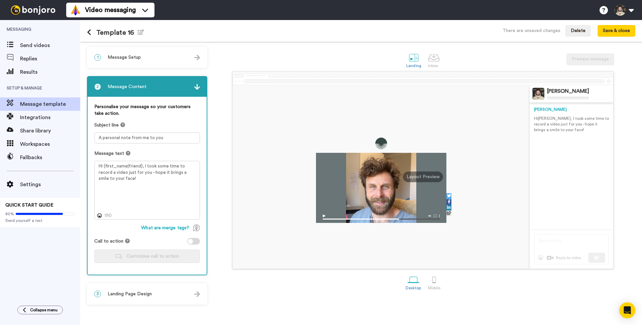
click at [191, 241] on div at bounding box center [190, 241] width 5 height 5
click at [146, 255] on span "Customise call to action" at bounding box center [152, 256] width 52 height 5
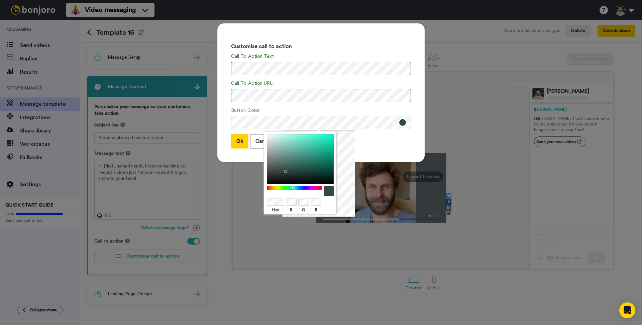
click at [235, 157] on div "Customise call to action Call To Action Text Call To Action URL Button Color Ok…" at bounding box center [320, 92] width 207 height 139
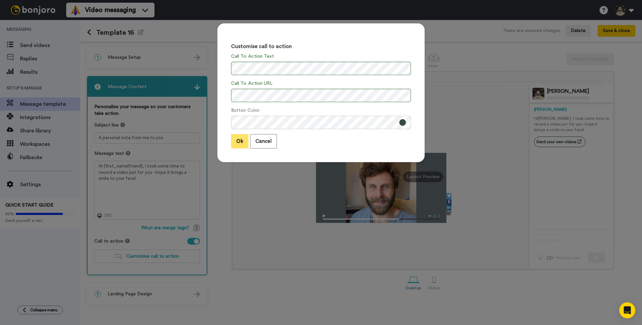
click at [238, 138] on button "Ok" at bounding box center [239, 141] width 17 height 14
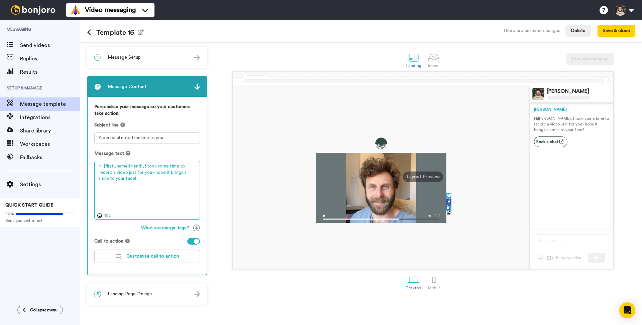
click at [102, 172] on textarea "Hi {first_name|friend}, I took some time to record a video just for you - hope …" at bounding box center [147, 190] width 106 height 59
click at [159, 174] on textarea "Hi {first_name|friend}, I took some time to record this video just for you - ho…" at bounding box center [147, 190] width 106 height 59
click at [143, 174] on textarea "Hi {first_name|friend}, I took some time to record this video just for you - ho…" at bounding box center [147, 190] width 106 height 59
click at [125, 177] on textarea "Hi {first_name|friend}, I took some time to record this video just for you - ho…" at bounding box center [147, 190] width 106 height 59
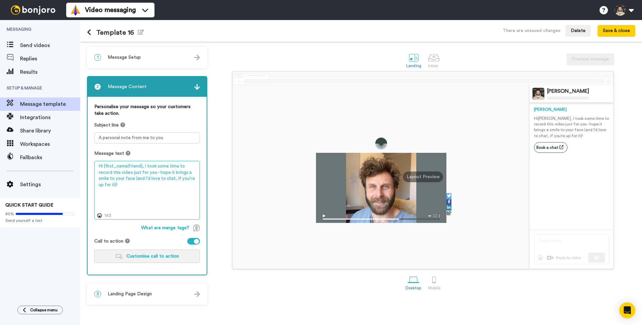
type textarea "Hi {first_name|friend}, I took some time to record this video just for you - ho…"
click at [145, 254] on span "Customise call to action" at bounding box center [152, 256] width 52 height 5
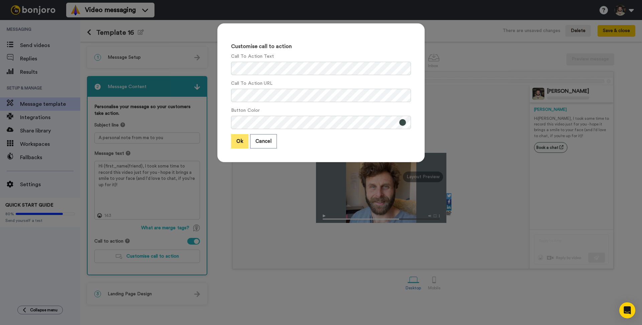
click at [243, 140] on button "Ok" at bounding box center [239, 141] width 17 height 14
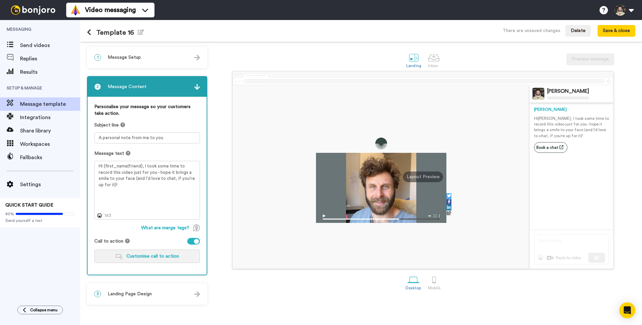
click at [113, 257] on button "Customise call to action" at bounding box center [147, 256] width 106 height 13
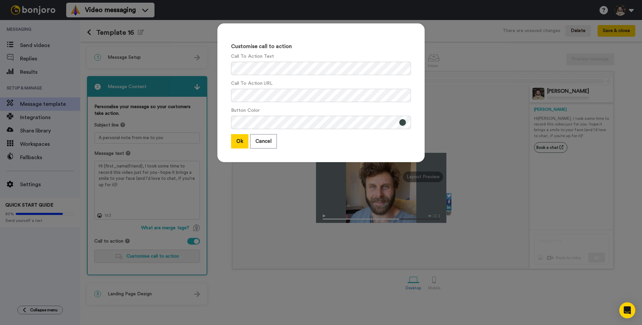
click at [113, 257] on div "Customise call to action Call To Action Text Call To Action URL Button Color Ok…" at bounding box center [321, 162] width 642 height 325
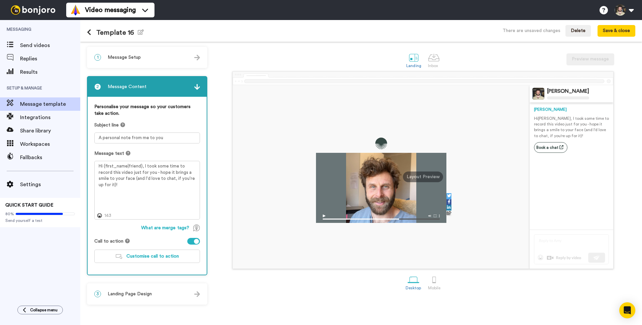
click at [132, 291] on span "Landing Page Design" at bounding box center [130, 294] width 44 height 7
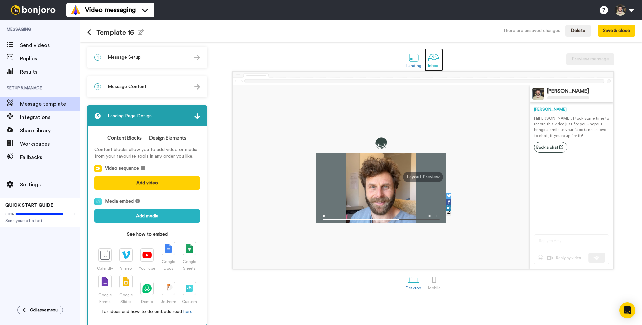
click at [430, 60] on div at bounding box center [434, 58] width 12 height 12
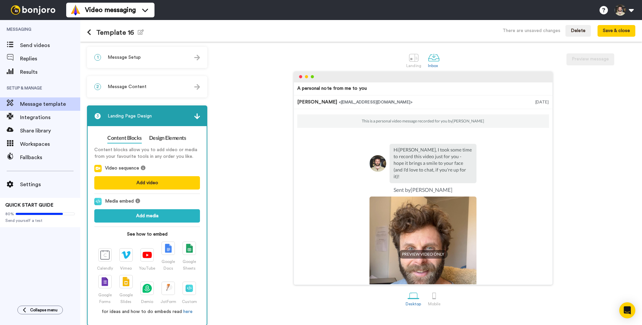
click at [168, 56] on div "1 Message Setup" at bounding box center [147, 57] width 119 height 20
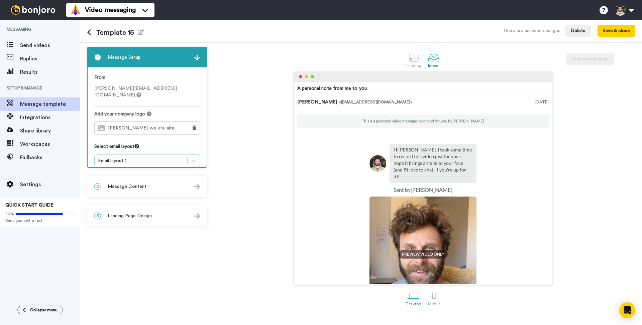
click at [132, 160] on div "Email layout 1" at bounding box center [147, 161] width 106 height 13
click at [138, 158] on div "Email layout 1" at bounding box center [141, 161] width 86 height 7
click at [608, 37] on button "Save & close" at bounding box center [616, 31] width 38 height 12
click at [609, 33] on button "Save & close" at bounding box center [616, 31] width 38 height 12
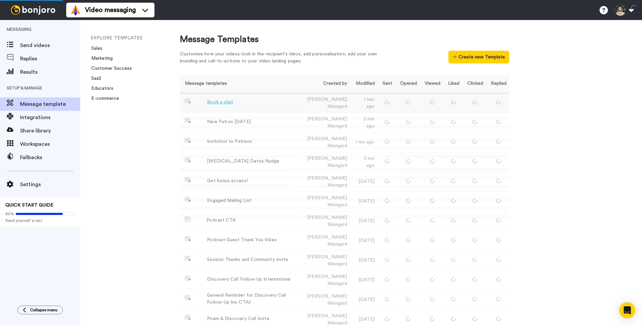
scroll to position [0, 0]
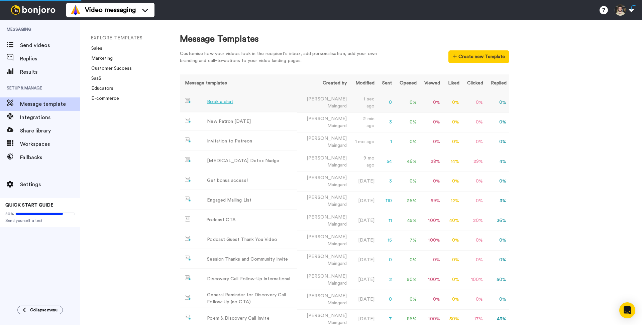
click at [229, 103] on div "Book a chat" at bounding box center [220, 102] width 26 height 7
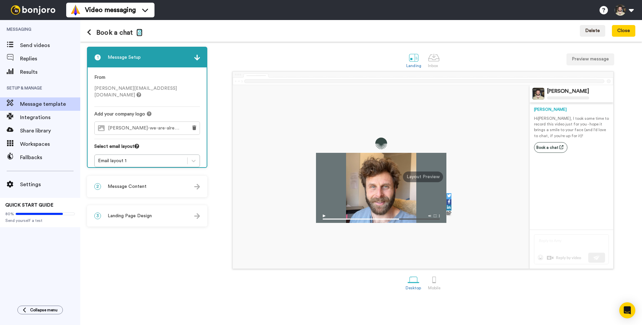
click at [137, 31] on icon "button" at bounding box center [139, 31] width 6 height 5
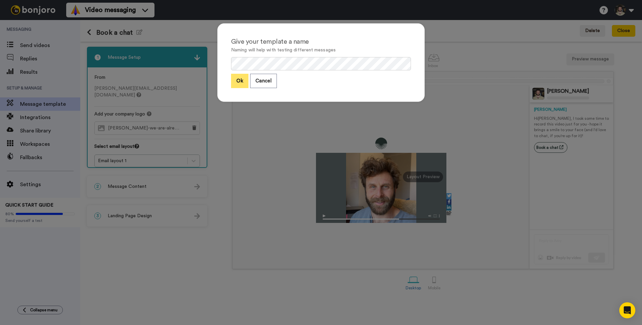
click at [240, 78] on button "Ok" at bounding box center [239, 81] width 17 height 14
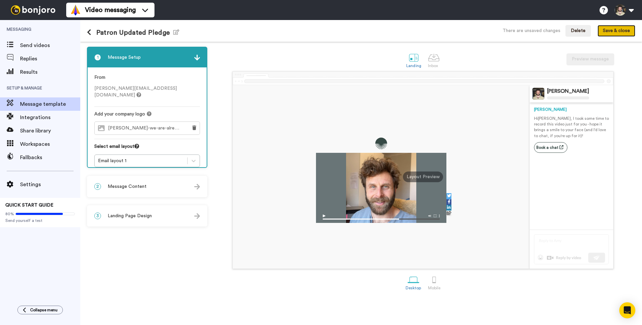
click at [603, 31] on button "Save & close" at bounding box center [616, 31] width 38 height 12
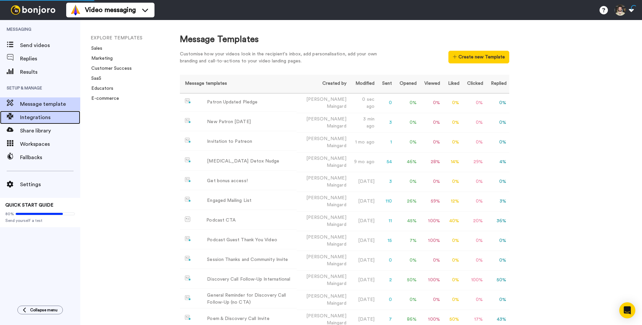
click at [36, 119] on span "Integrations" at bounding box center [50, 118] width 60 height 8
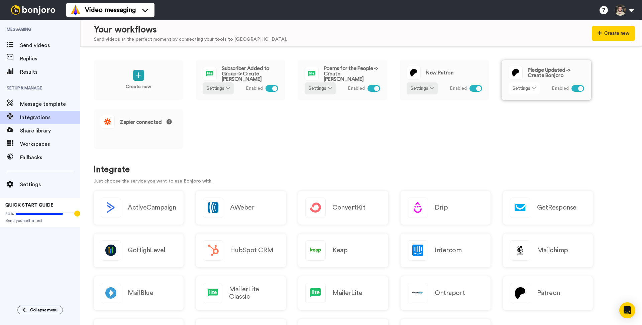
click at [525, 91] on button "Settings" at bounding box center [523, 89] width 31 height 12
click at [526, 100] on link "Edit" at bounding box center [524, 103] width 30 height 12
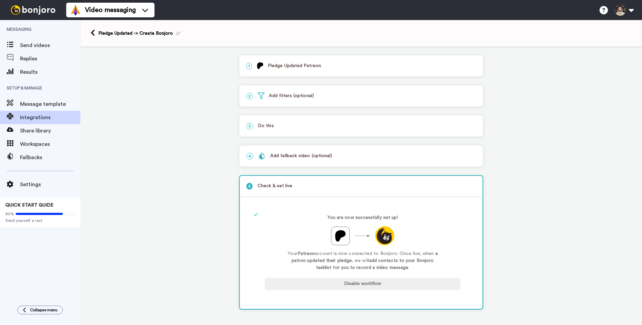
scroll to position [3, 0]
click at [281, 125] on p "3 Do this" at bounding box center [360, 124] width 229 height 7
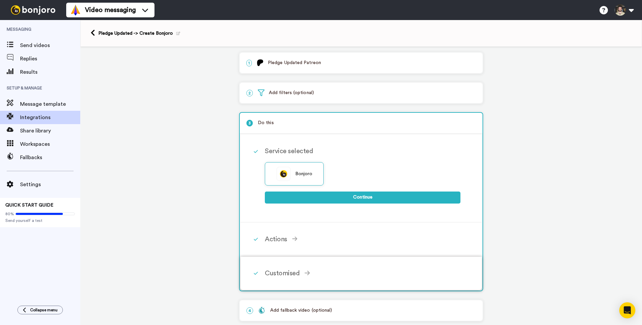
click at [289, 274] on div "Customised" at bounding box center [362, 274] width 195 height 10
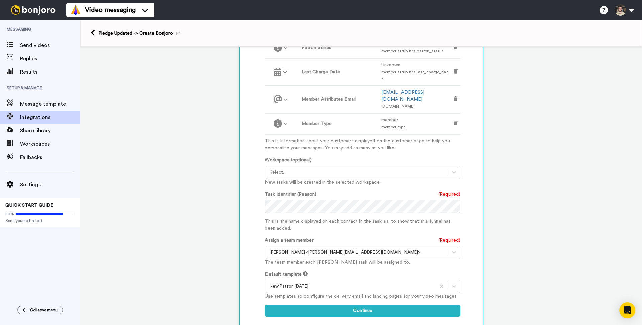
scroll to position [359, 0]
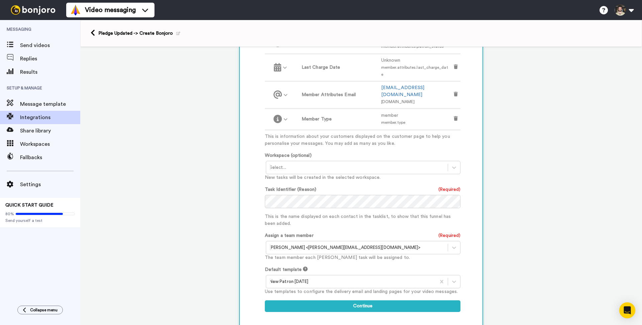
click at [326, 164] on div at bounding box center [356, 168] width 175 height 8
click at [330, 152] on div "Workspace (optional) option Tasks <Default> focused, 1 of 3. 3 results availabl…" at bounding box center [362, 166] width 195 height 29
click at [339, 162] on div "Select..." at bounding box center [356, 167] width 181 height 11
click at [336, 176] on div "Tasks <Default>" at bounding box center [363, 182] width 195 height 12
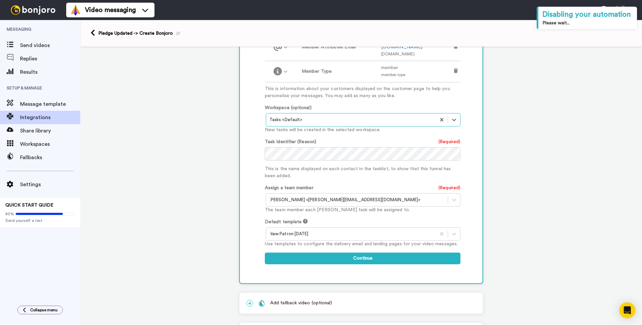
scroll to position [425, 0]
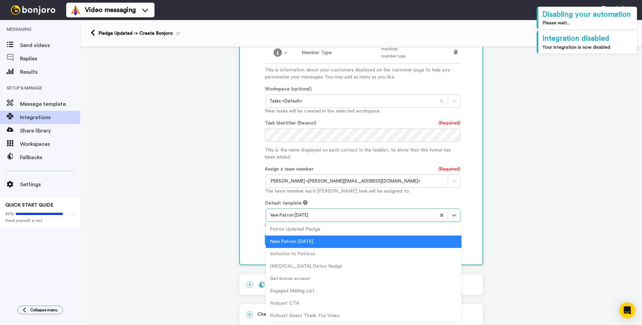
click at [333, 210] on div "New Patron [DATE]" at bounding box center [350, 215] width 169 height 11
click at [307, 224] on div "Patron Updated Pledge" at bounding box center [363, 230] width 195 height 12
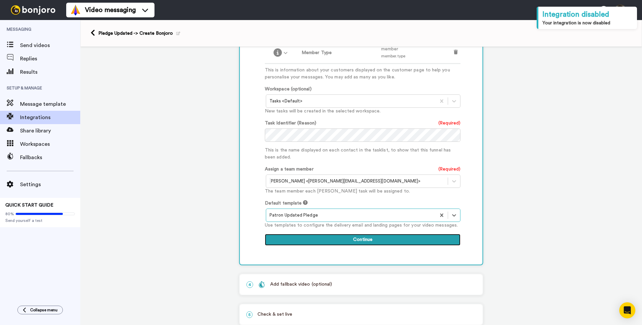
click at [308, 234] on button "Continue" at bounding box center [362, 240] width 195 height 12
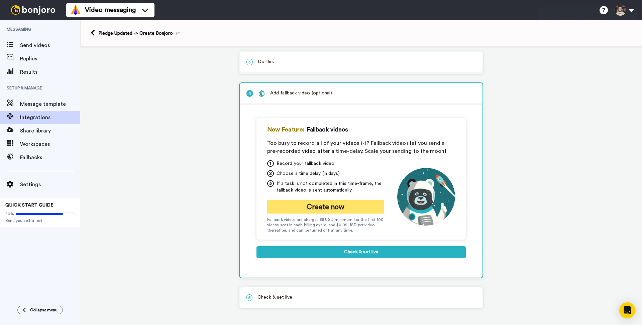
scroll to position [66, 0]
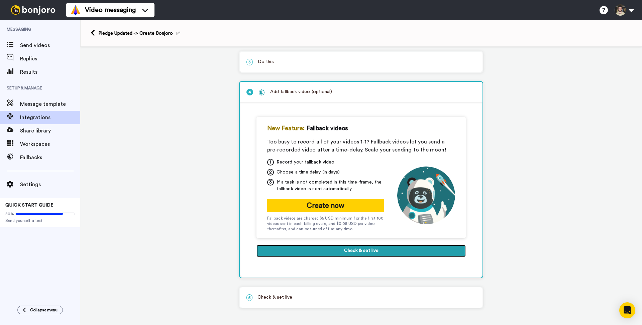
click at [325, 251] on button "Check & set live" at bounding box center [360, 251] width 209 height 12
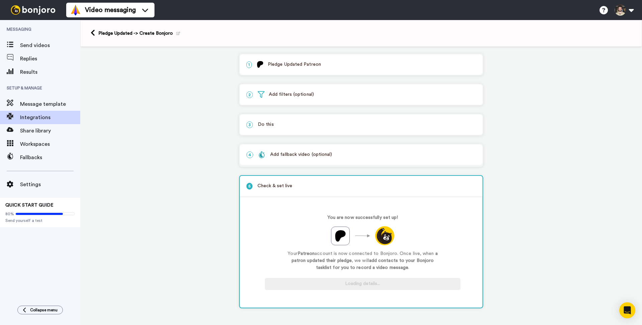
scroll to position [0, 0]
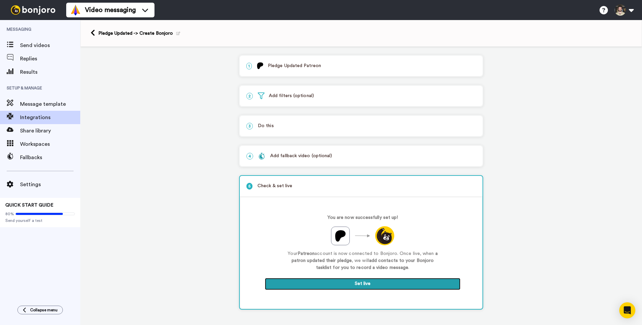
click at [348, 289] on button "Set live" at bounding box center [362, 284] width 195 height 12
